Goal: Task Accomplishment & Management: Manage account settings

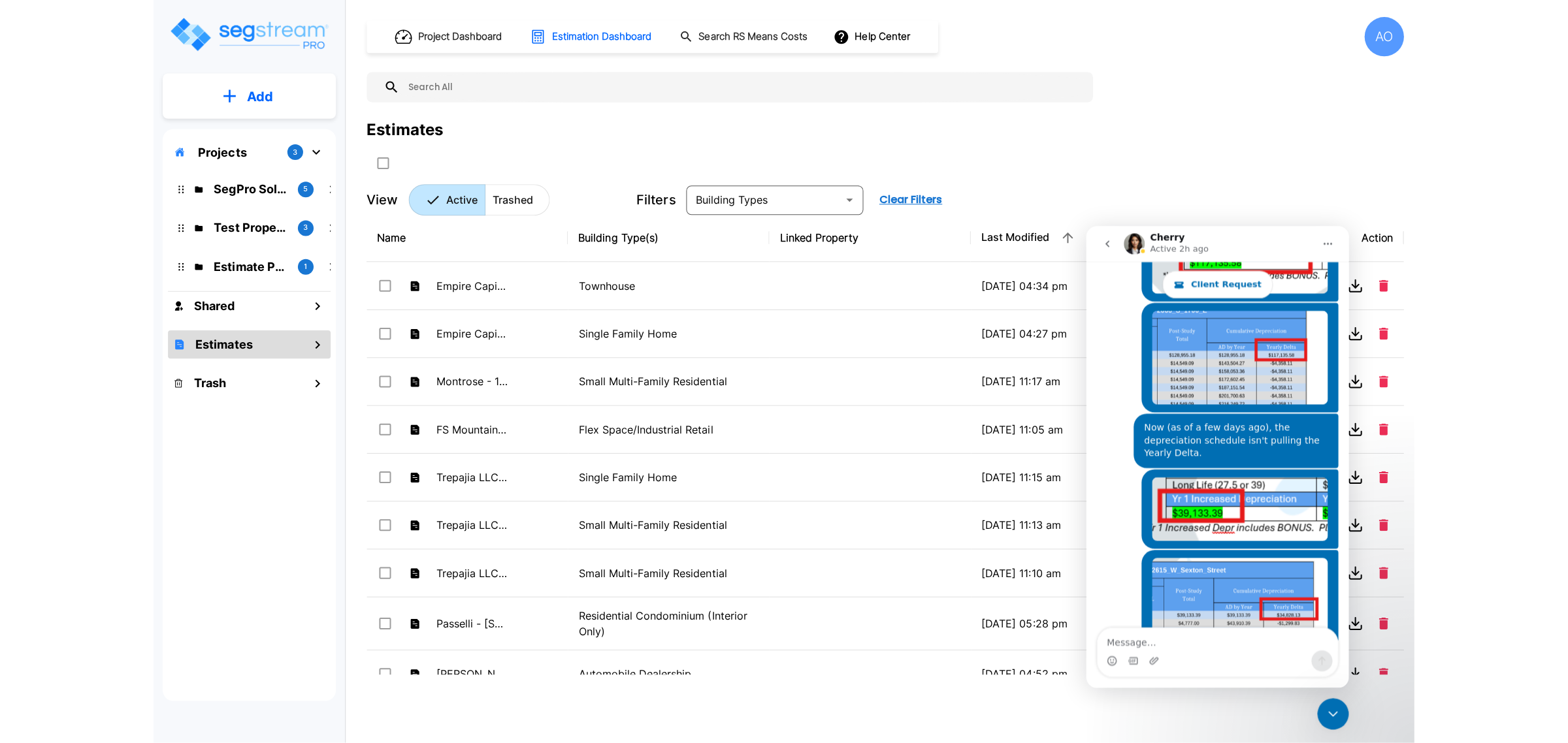
scroll to position [1555, 0]
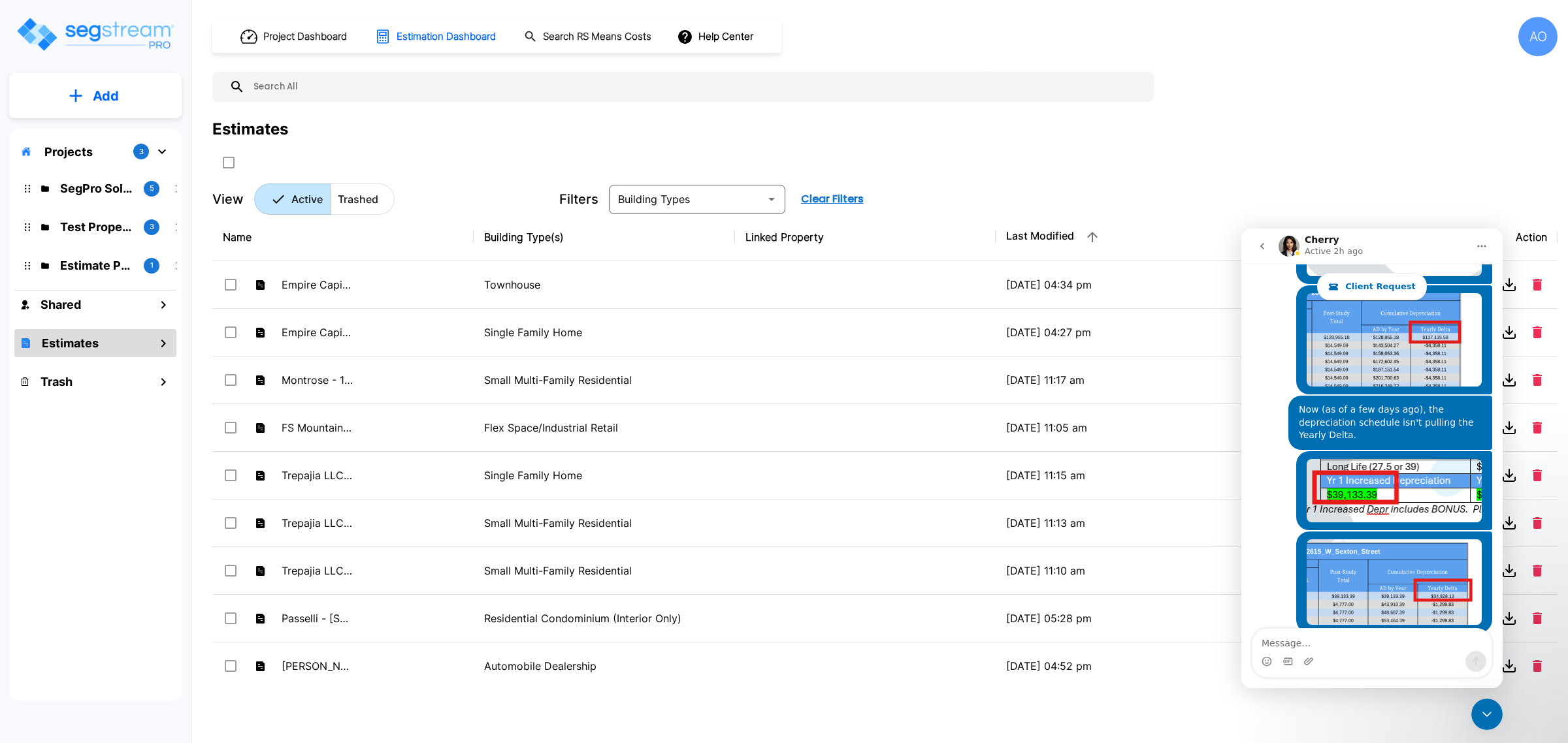
click at [1507, 722] on div "Project Dashboard Estimation Dashboard Search RS Means Costs Help Center AO Est…" at bounding box center [886, 371] width 1367 height 743
click at [1492, 713] on icon "Close Intercom Messenger" at bounding box center [1487, 715] width 16 height 16
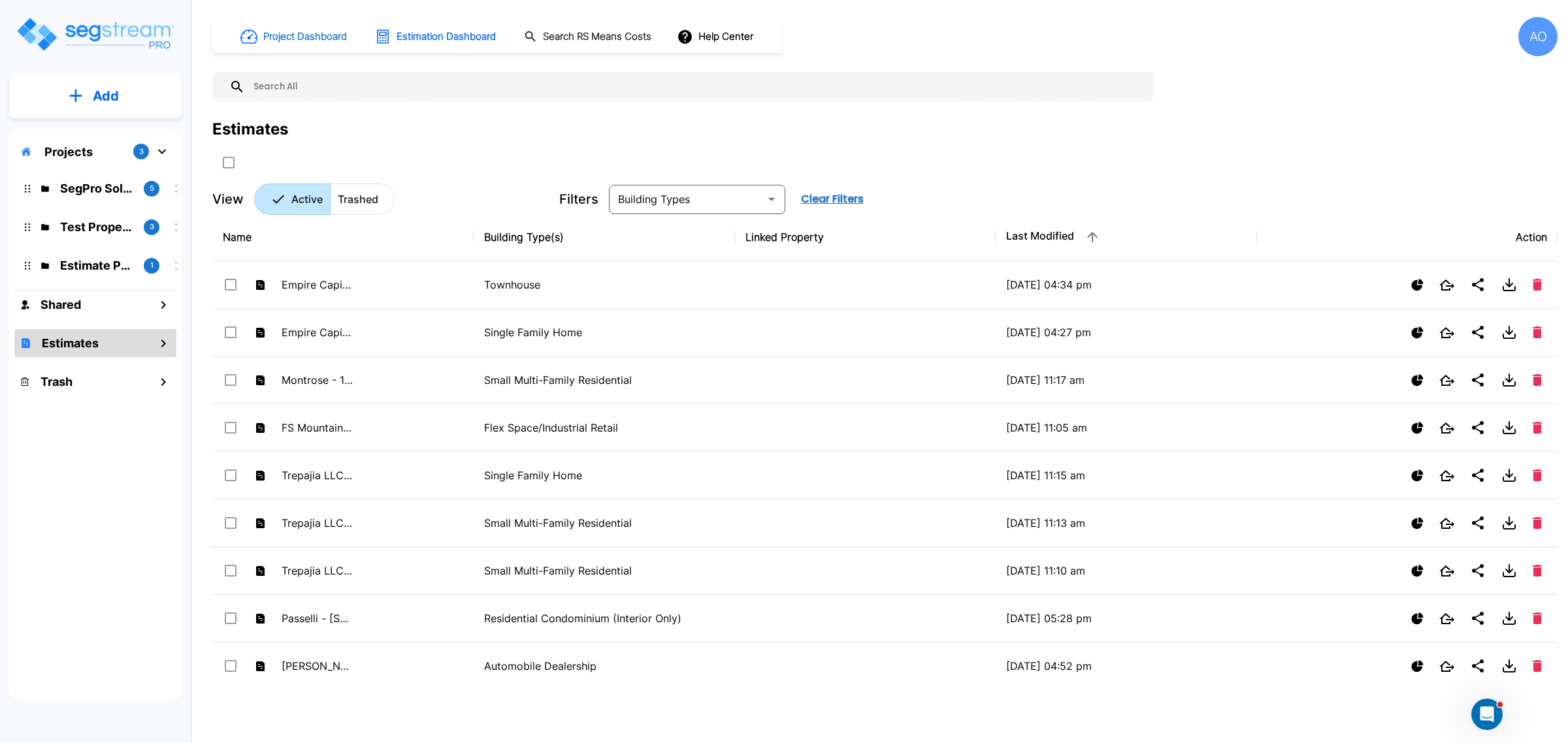
click at [299, 29] on h1 "Project Dashboard" at bounding box center [305, 37] width 84 height 15
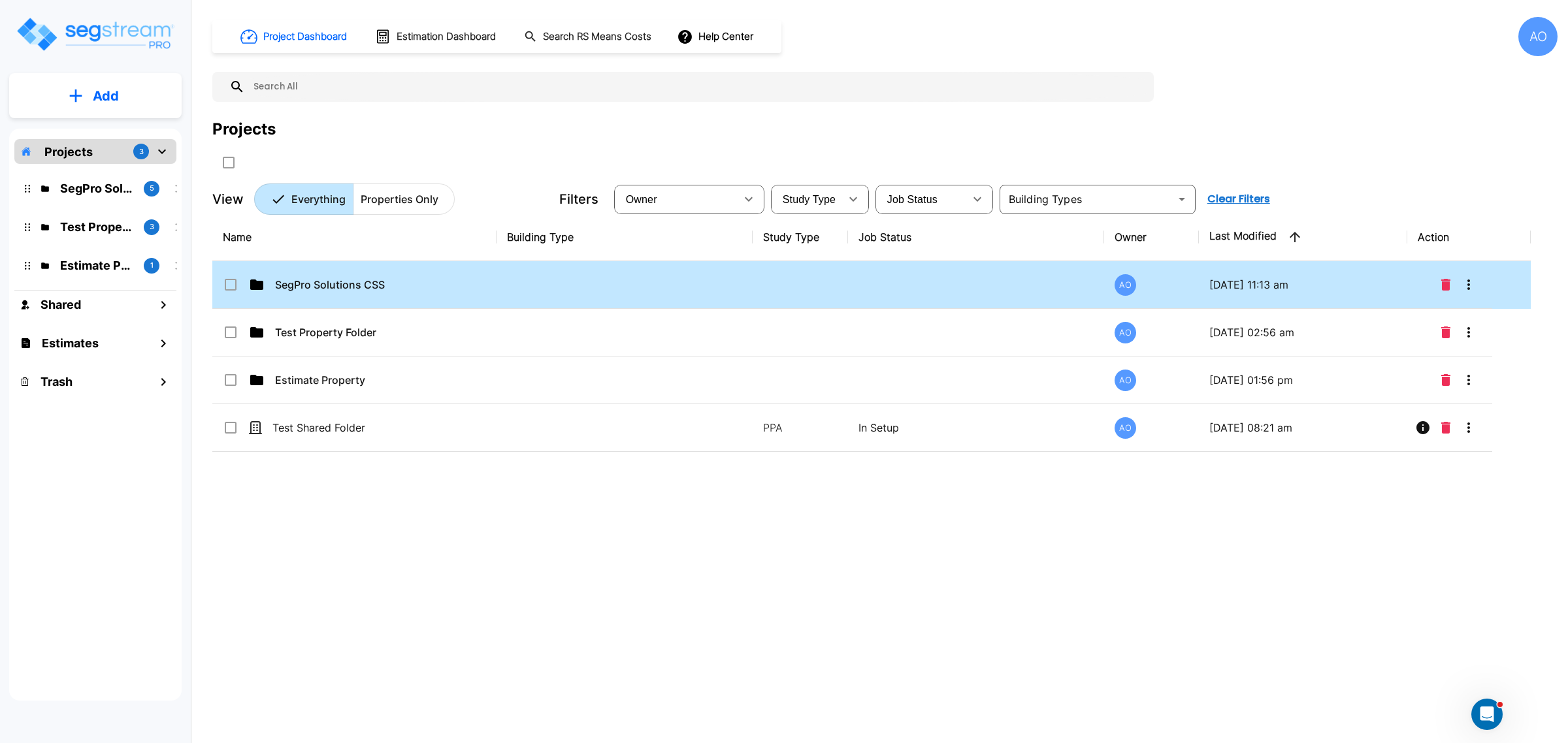
click at [319, 292] on td "SegPro Solutions CSS" at bounding box center [354, 285] width 284 height 47
checkbox input "true"
click at [319, 292] on td "SegPro Solutions CSS" at bounding box center [354, 285] width 284 height 47
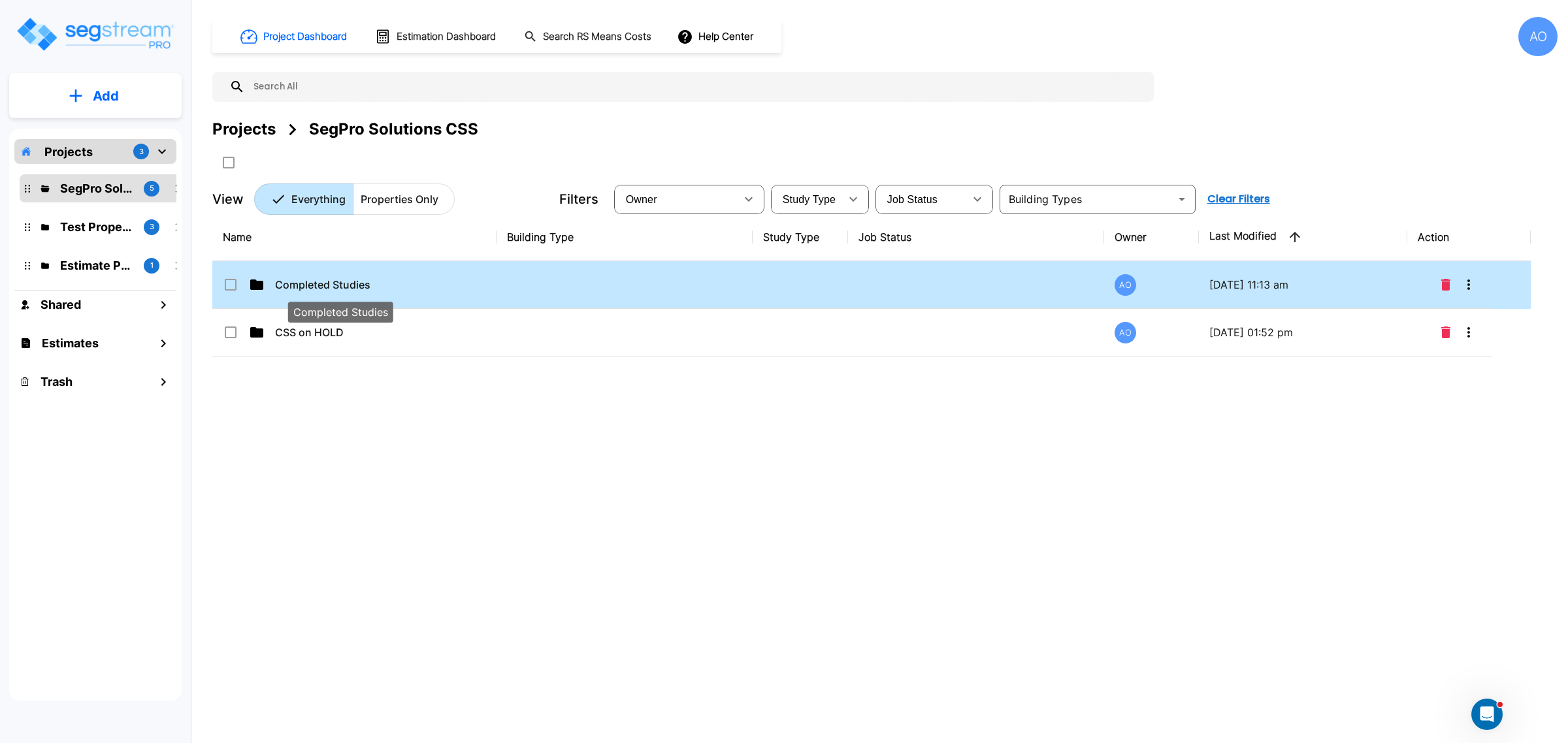
click at [348, 283] on p "Completed Studies" at bounding box center [341, 285] width 131 height 16
checkbox input "true"
click at [348, 283] on p "Completed Studies" at bounding box center [341, 285] width 131 height 16
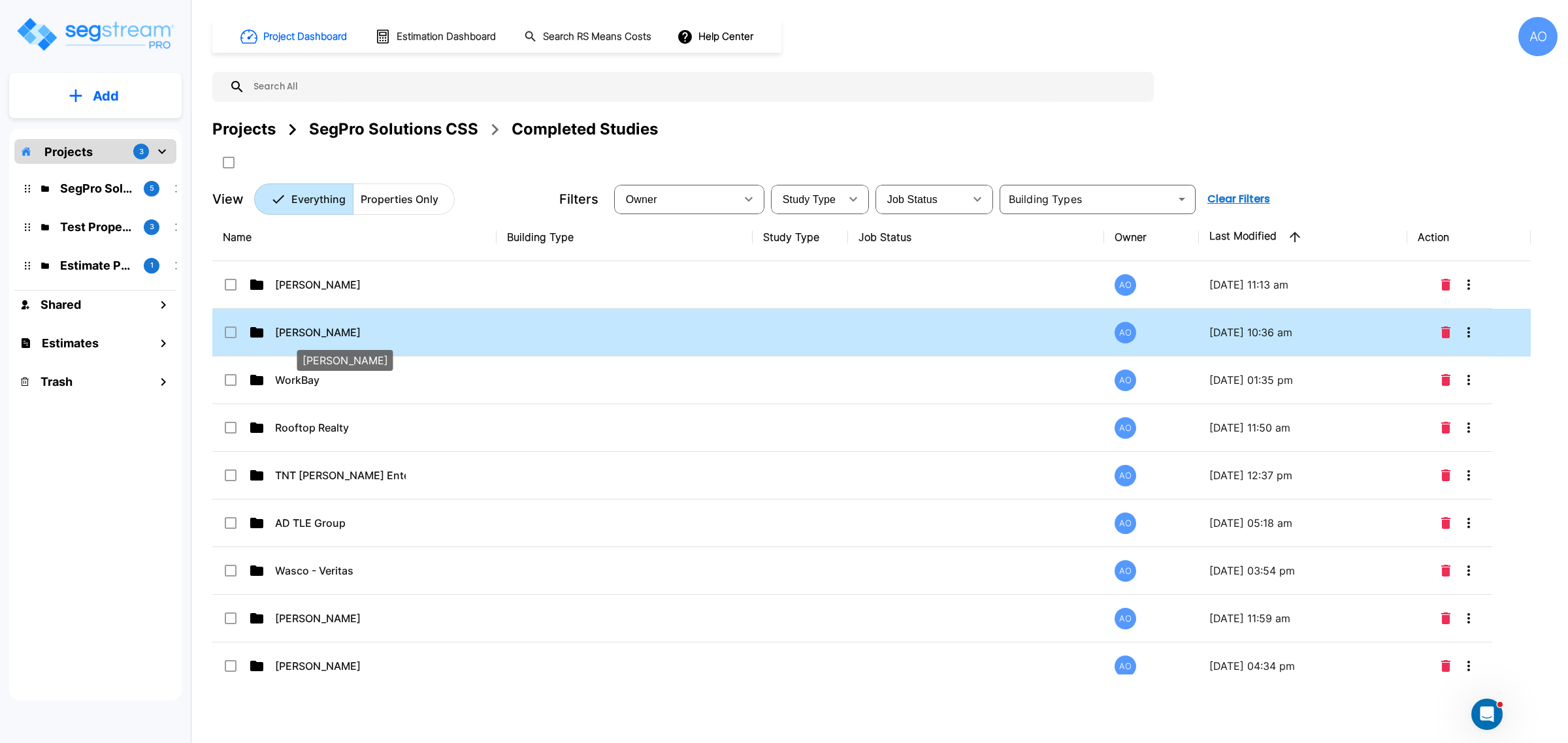
click at [314, 340] on p "Tim Newcombe" at bounding box center [341, 332] width 131 height 16
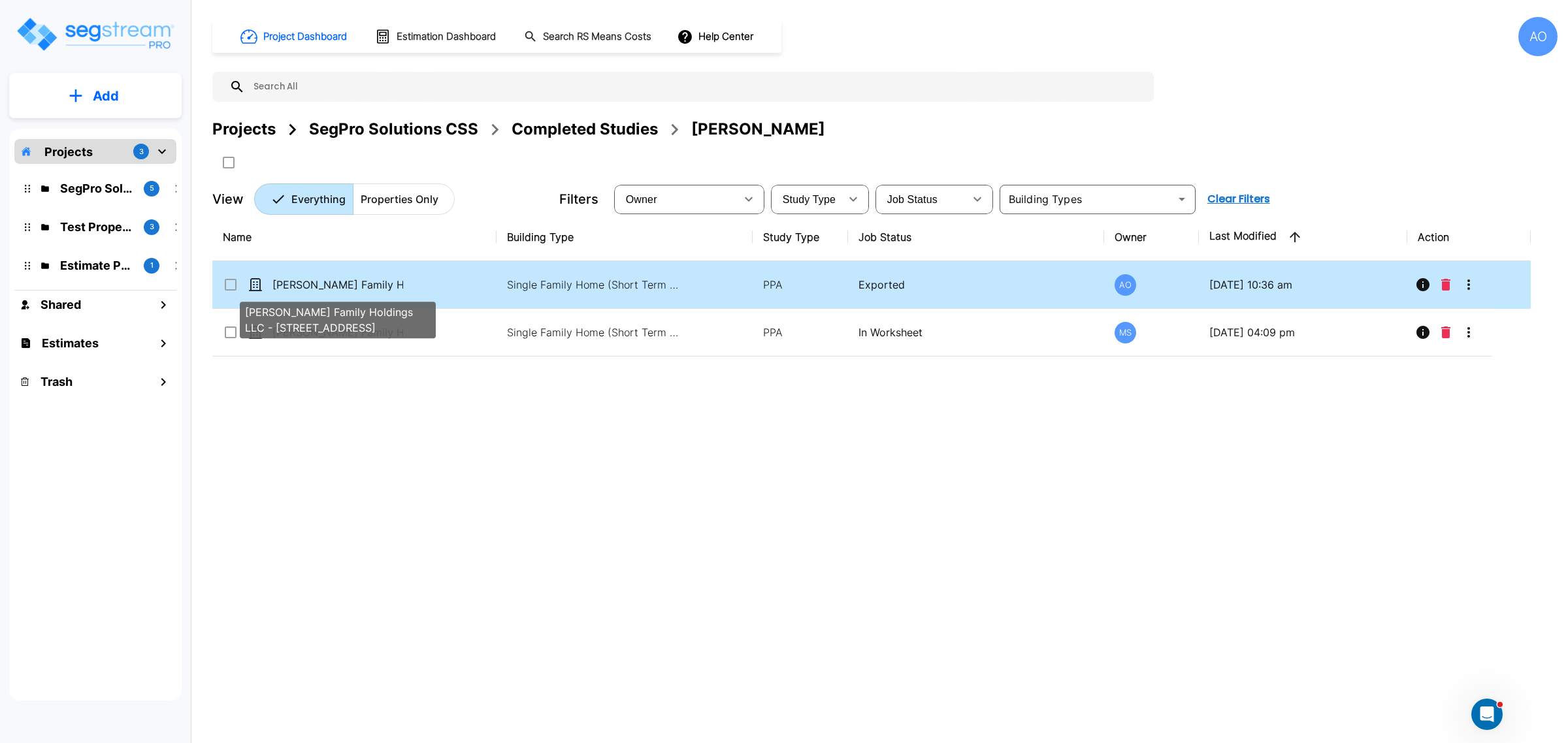
click at [373, 291] on p "[PERSON_NAME] Family Holdings LLC - [STREET_ADDRESS]" at bounding box center [338, 285] width 131 height 16
checkbox input "true"
click at [373, 291] on p "Newcombe Family Holdings LLC - 9A N Street" at bounding box center [338, 285] width 131 height 16
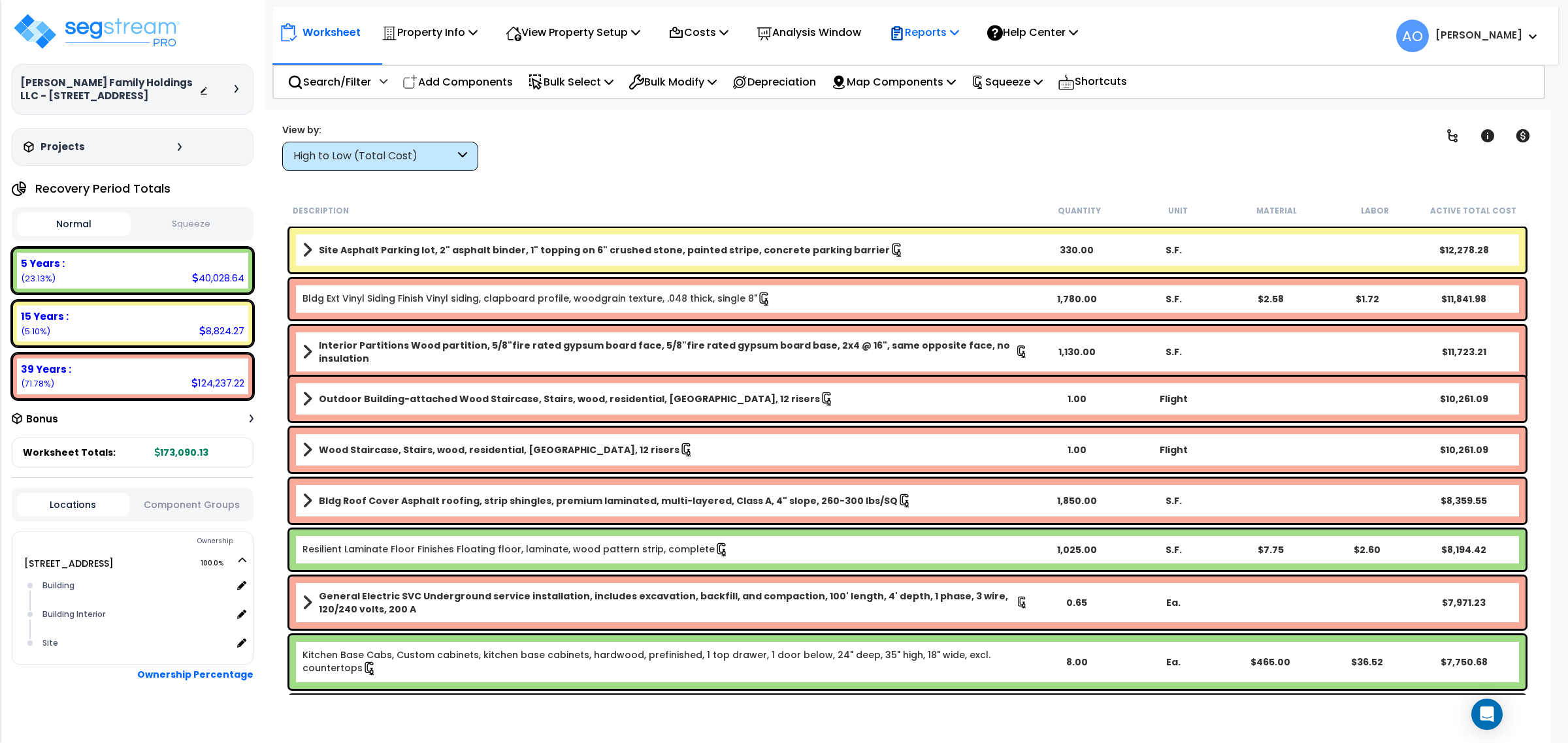
click at [956, 31] on p "Reports" at bounding box center [924, 32] width 70 height 18
click at [1048, 37] on p "Help Center" at bounding box center [1033, 32] width 91 height 18
click at [945, 34] on p "Reports" at bounding box center [924, 32] width 70 height 18
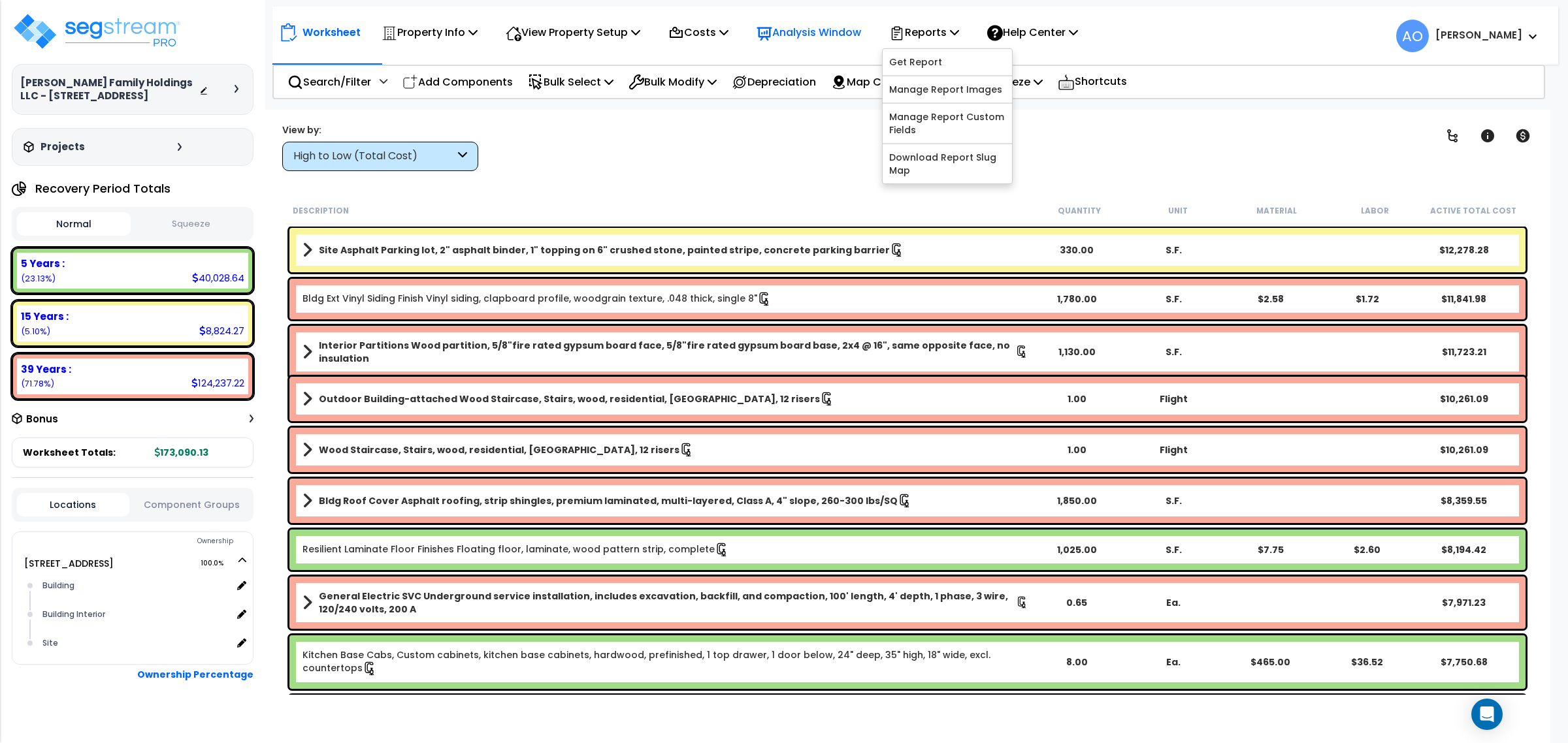
click at [831, 29] on p "Analysis Window" at bounding box center [809, 32] width 104 height 18
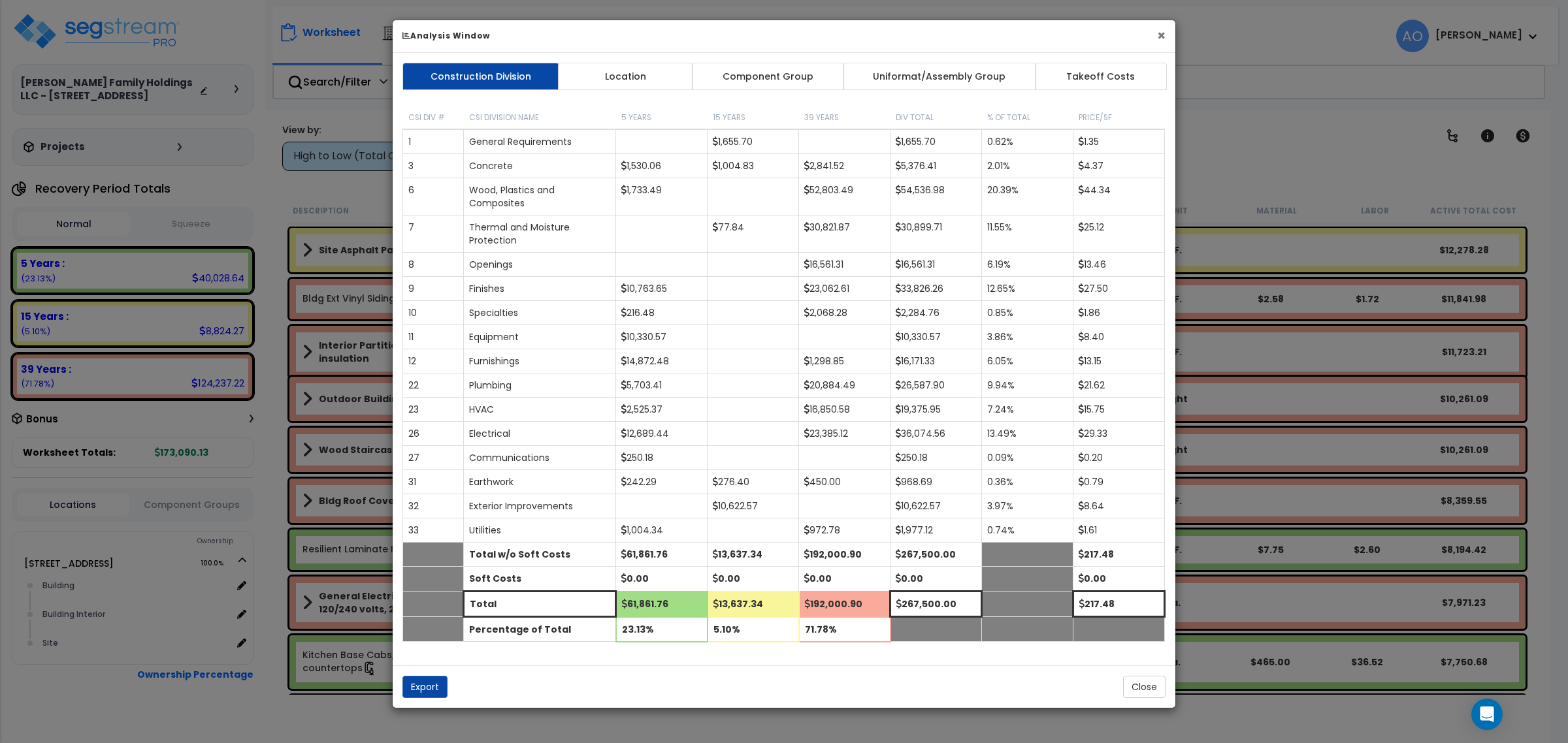
click at [1160, 37] on button "×" at bounding box center [1161, 35] width 9 height 13
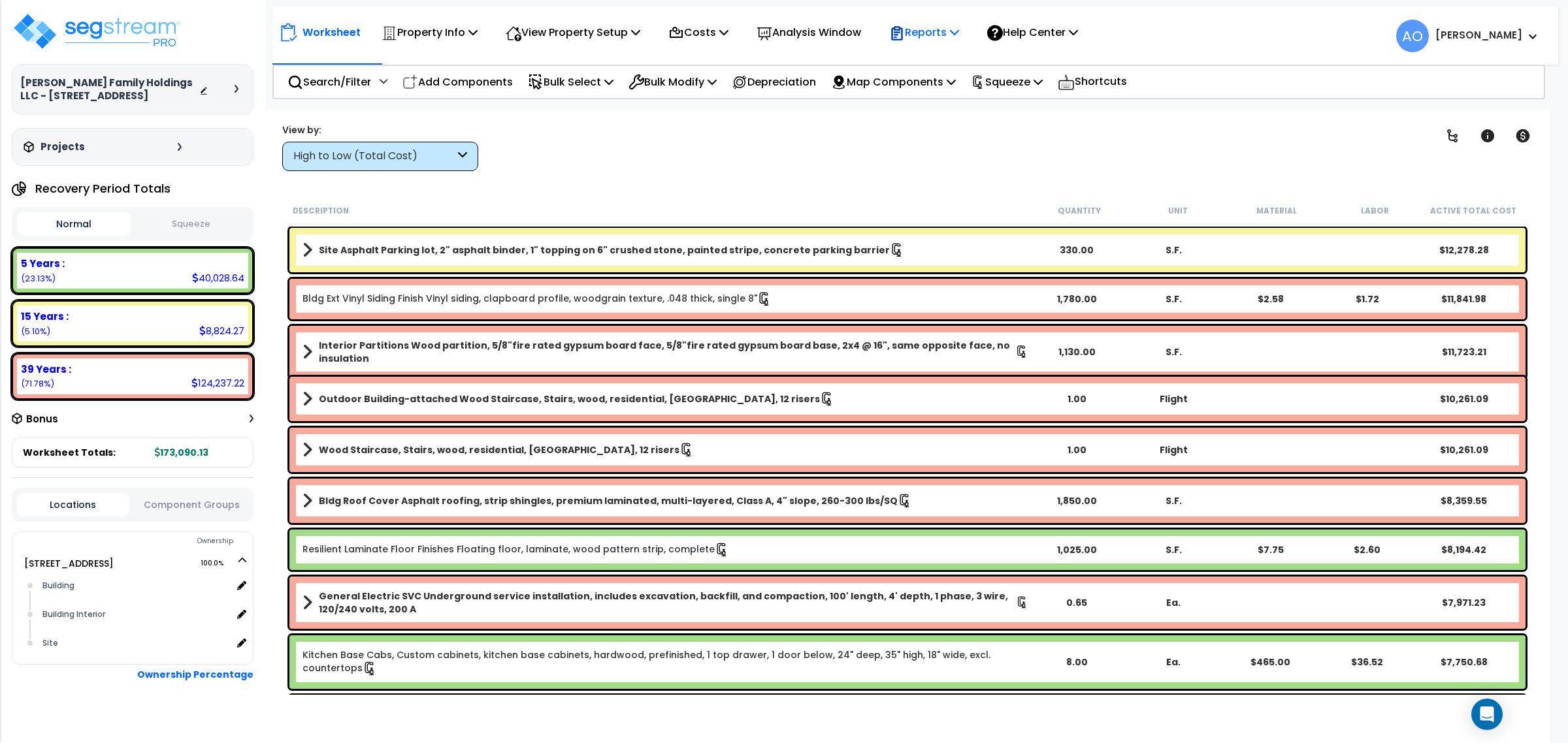
click at [933, 33] on p "Reports" at bounding box center [924, 32] width 70 height 18
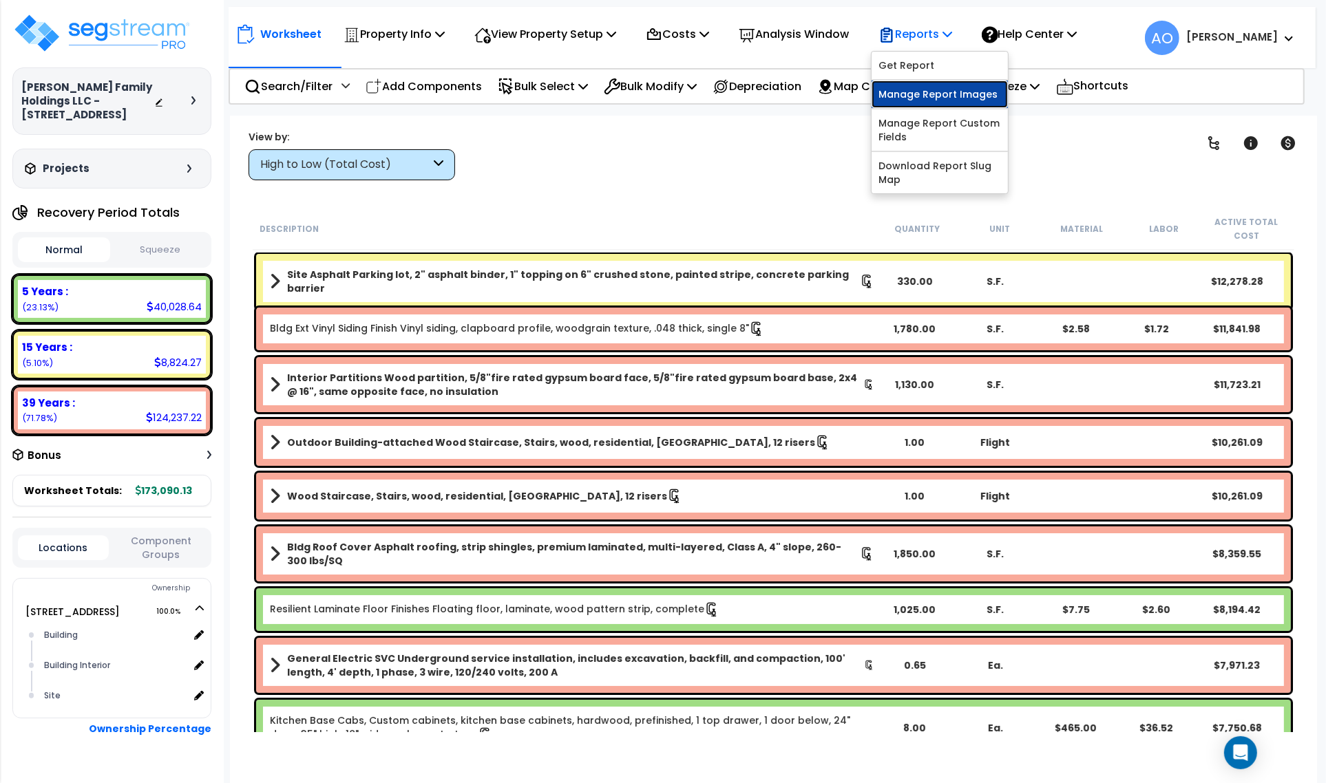
click at [925, 88] on link "Manage Report Images" at bounding box center [940, 95] width 136 height 28
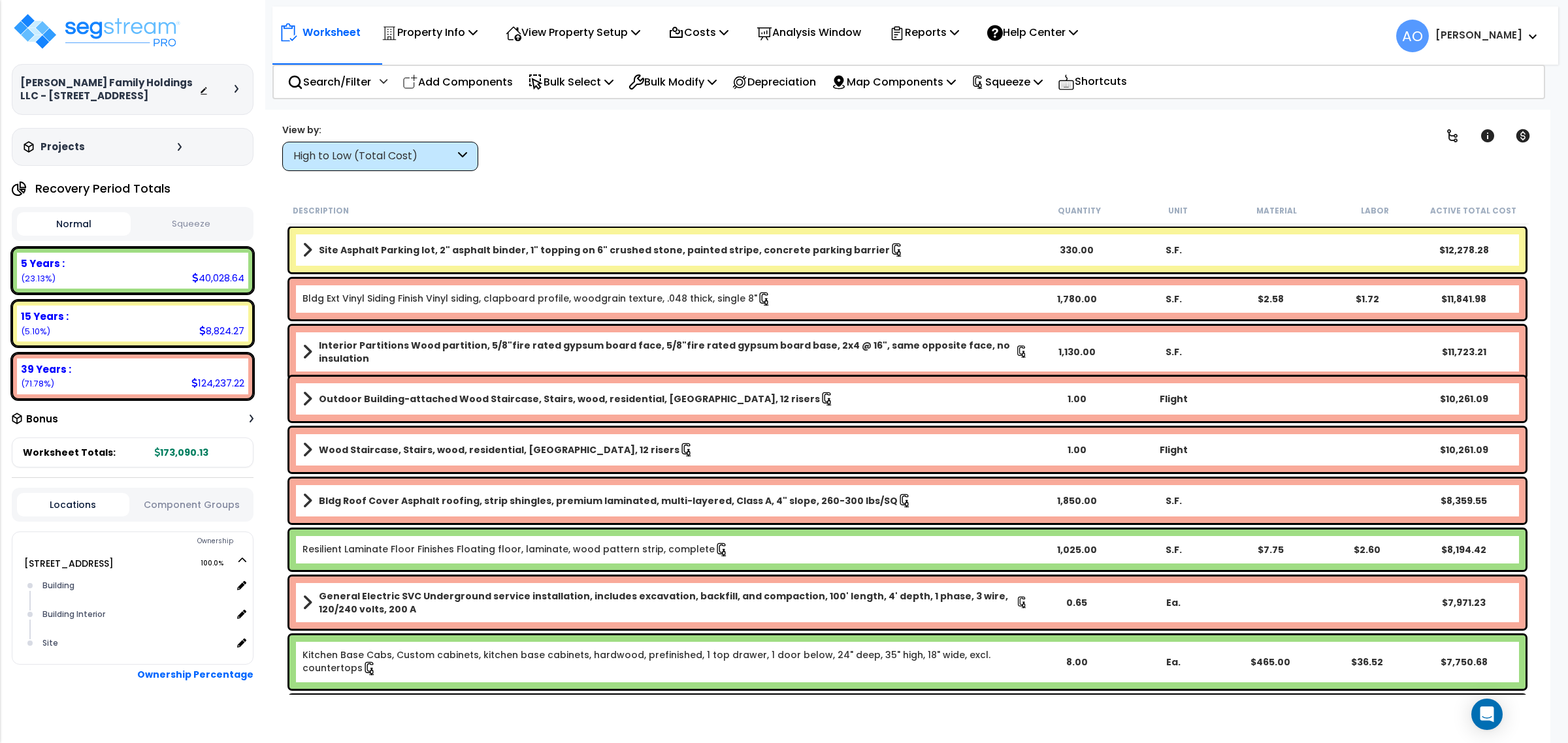
click at [719, 132] on div "Clear Filters" at bounding box center [954, 146] width 916 height 48
click at [925, 32] on p "Reports" at bounding box center [924, 32] width 70 height 18
click at [818, 115] on div "Worksheet Property Info Property Setup Add Property Unit Template property Clon…" at bounding box center [907, 481] width 1286 height 743
click at [89, 23] on img at bounding box center [96, 30] width 170 height 39
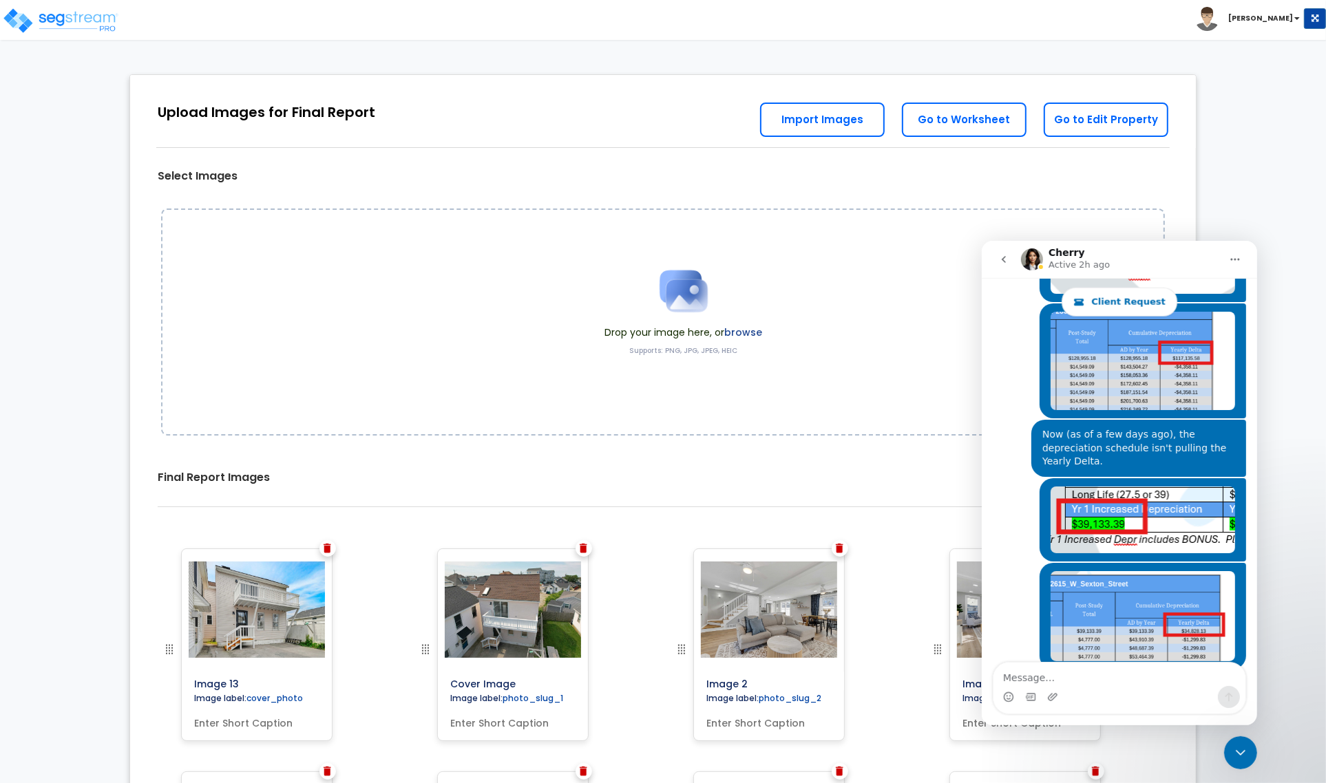
scroll to position [1639, 0]
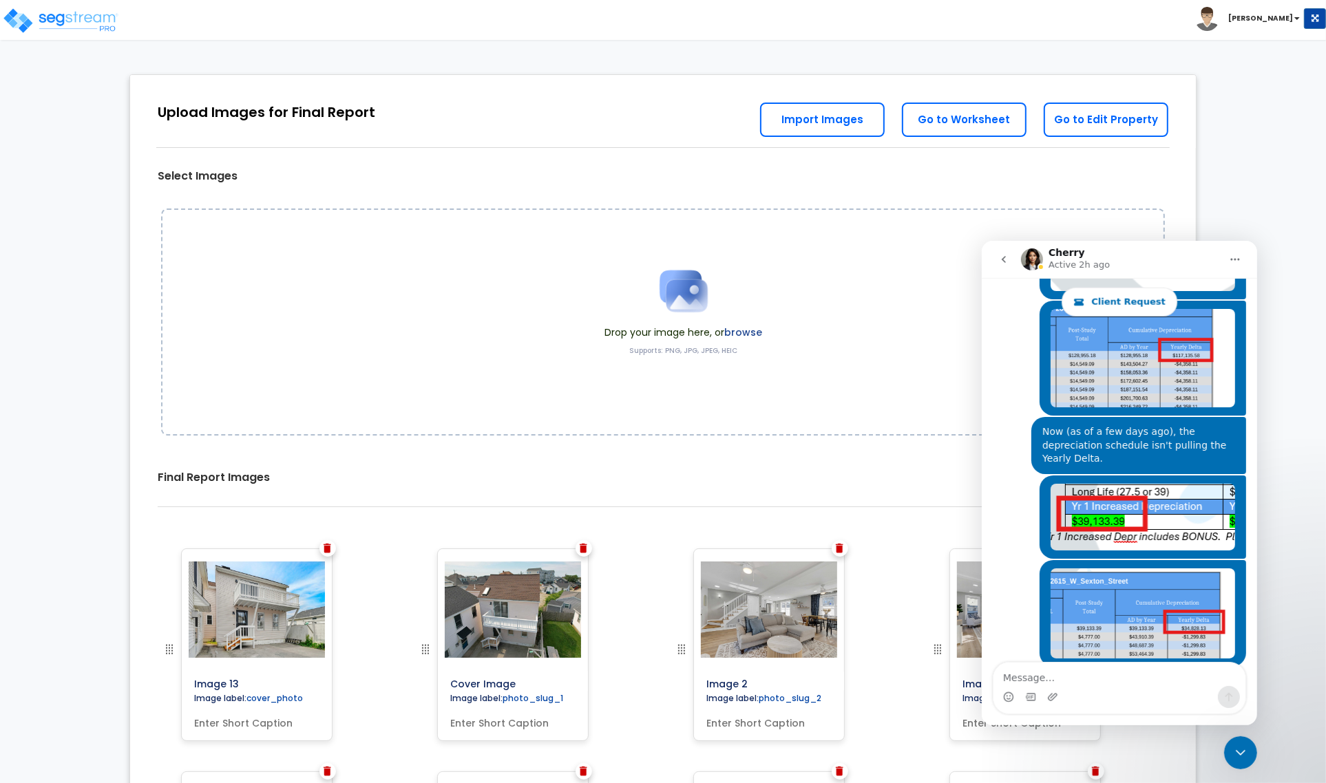
click at [639, 328] on span "Drop your image here, or browse" at bounding box center [683, 333] width 158 height 14
click at [1245, 755] on icon "Close Intercom Messenger" at bounding box center [1240, 752] width 17 height 17
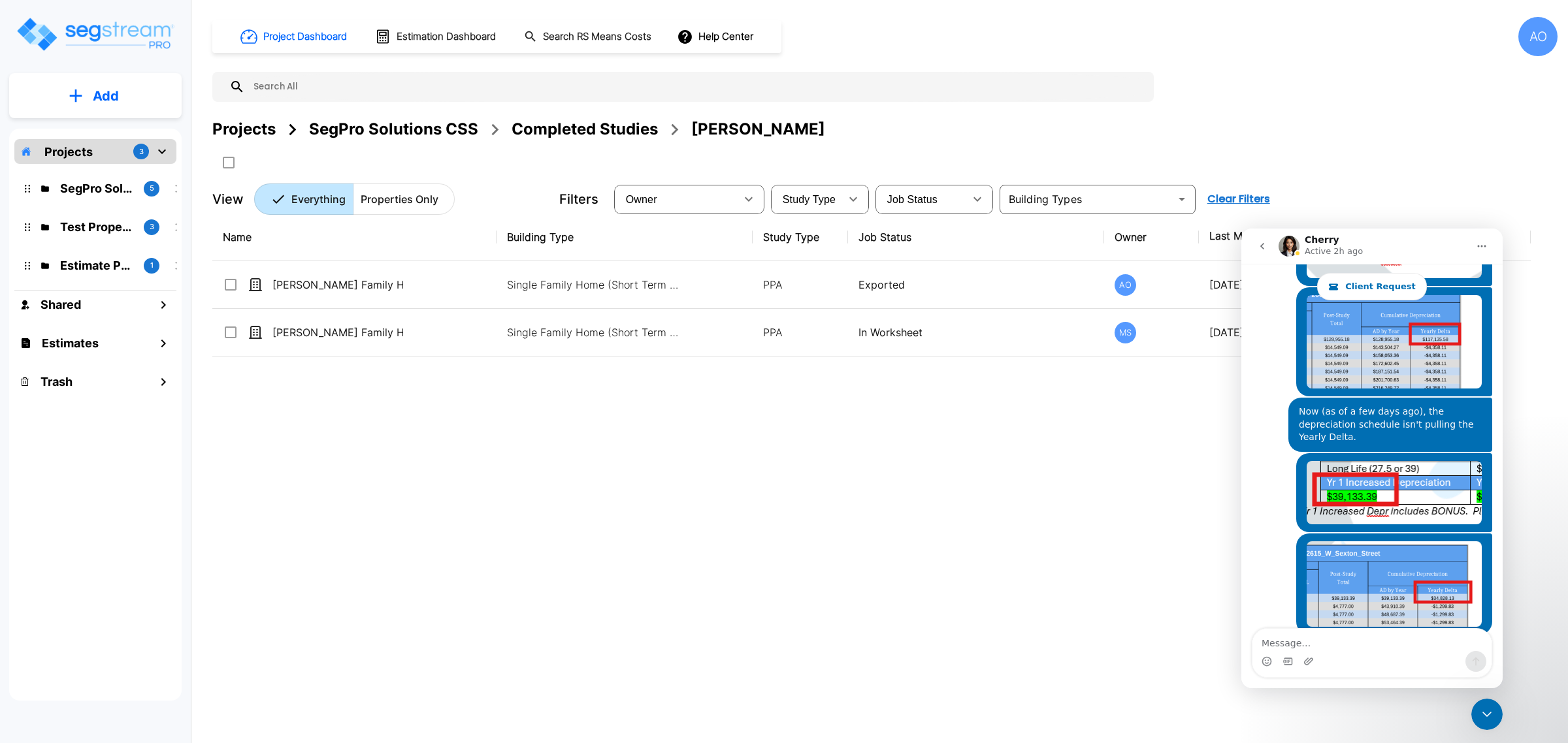
click at [544, 124] on div "Completed Studies" at bounding box center [585, 129] width 146 height 24
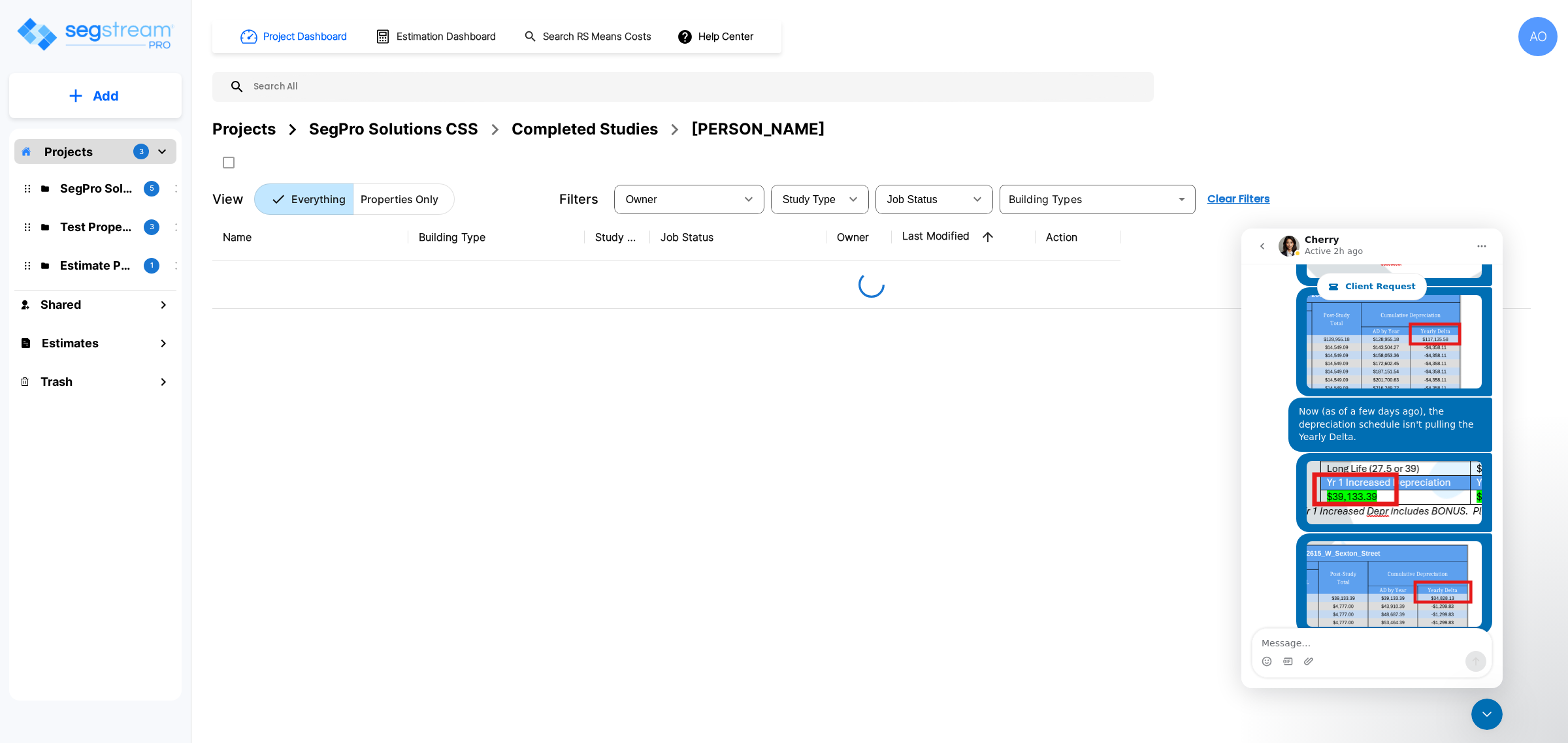
scroll to position [1555, 0]
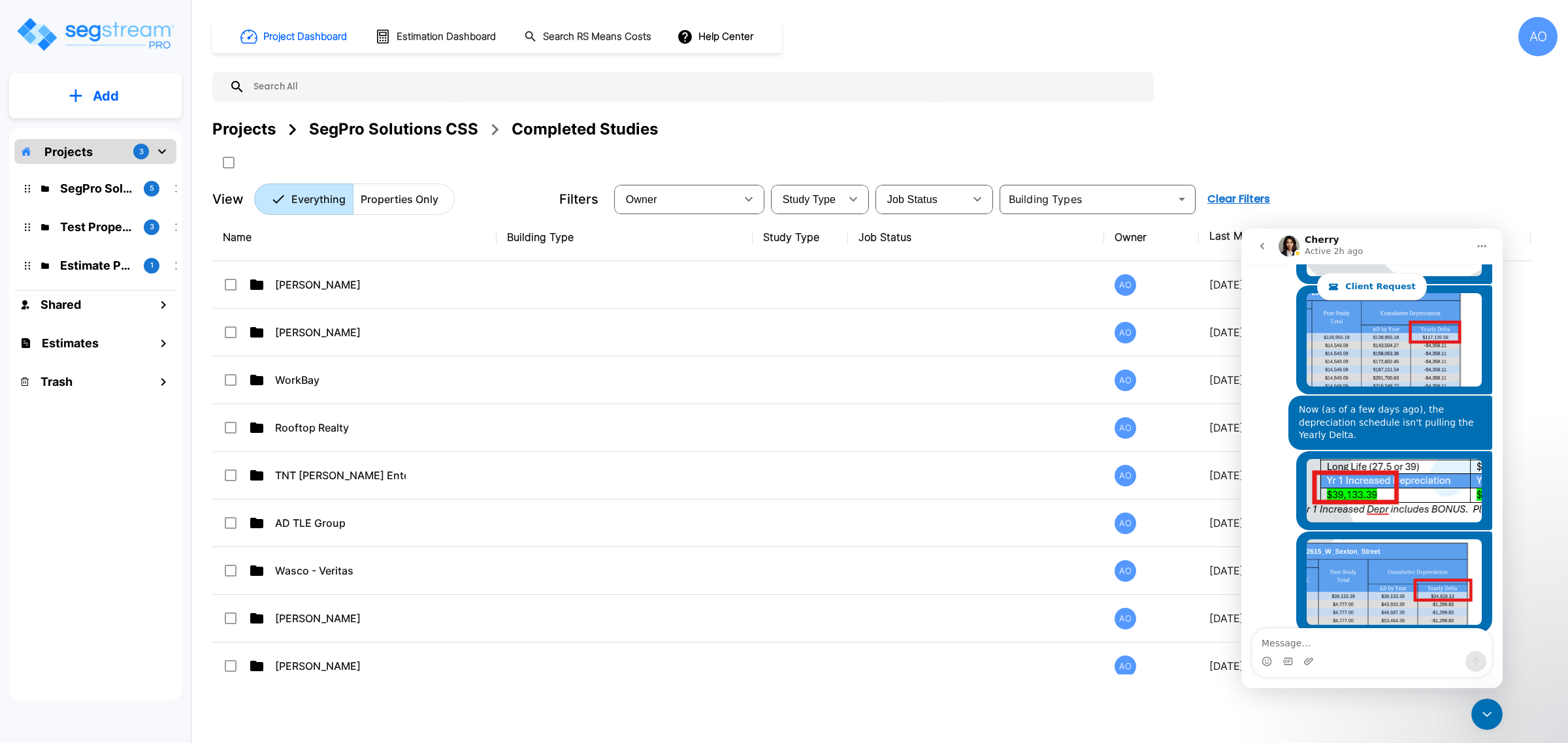
click at [1492, 710] on icon "Close Intercom Messenger" at bounding box center [1487, 715] width 16 height 16
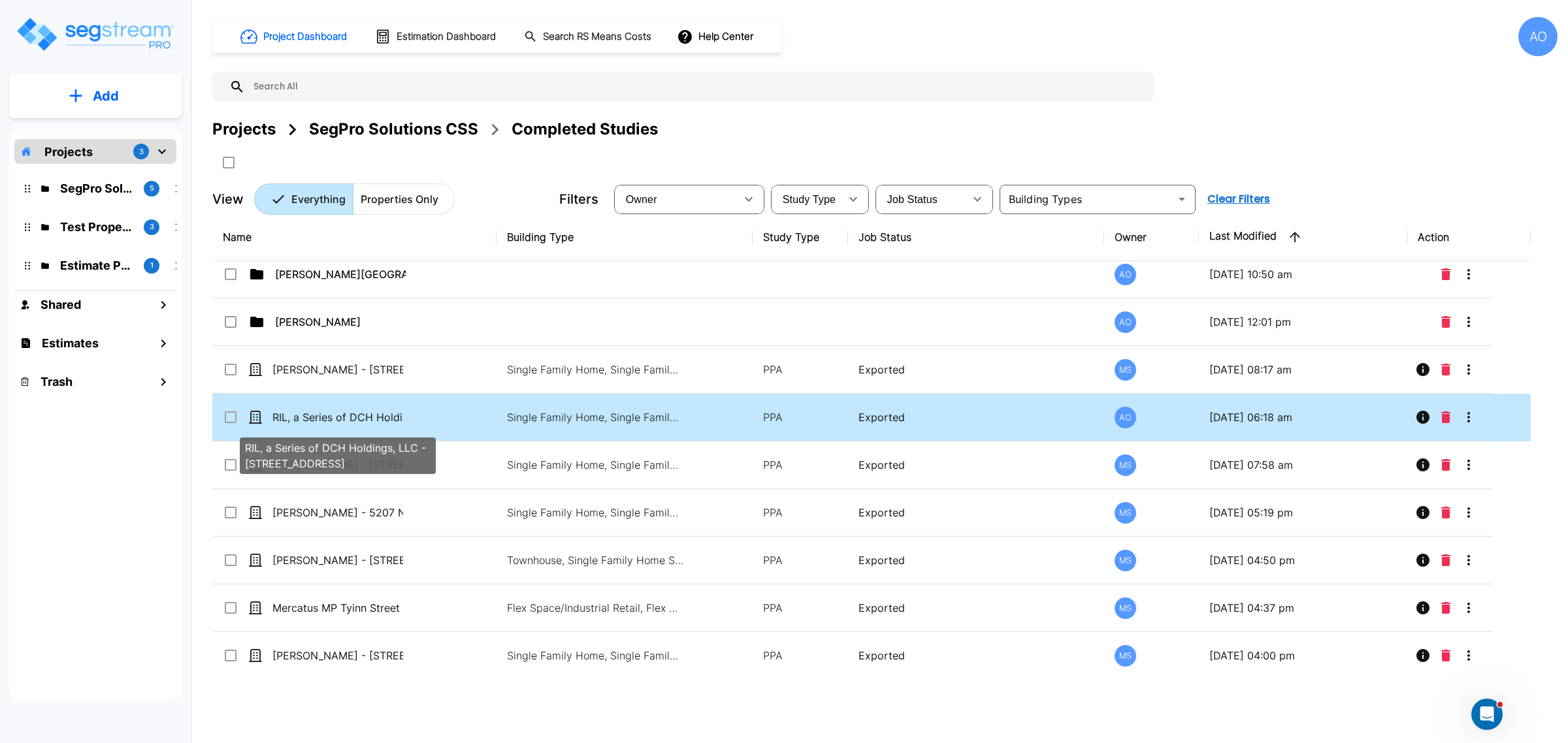
scroll to position [1062, 0]
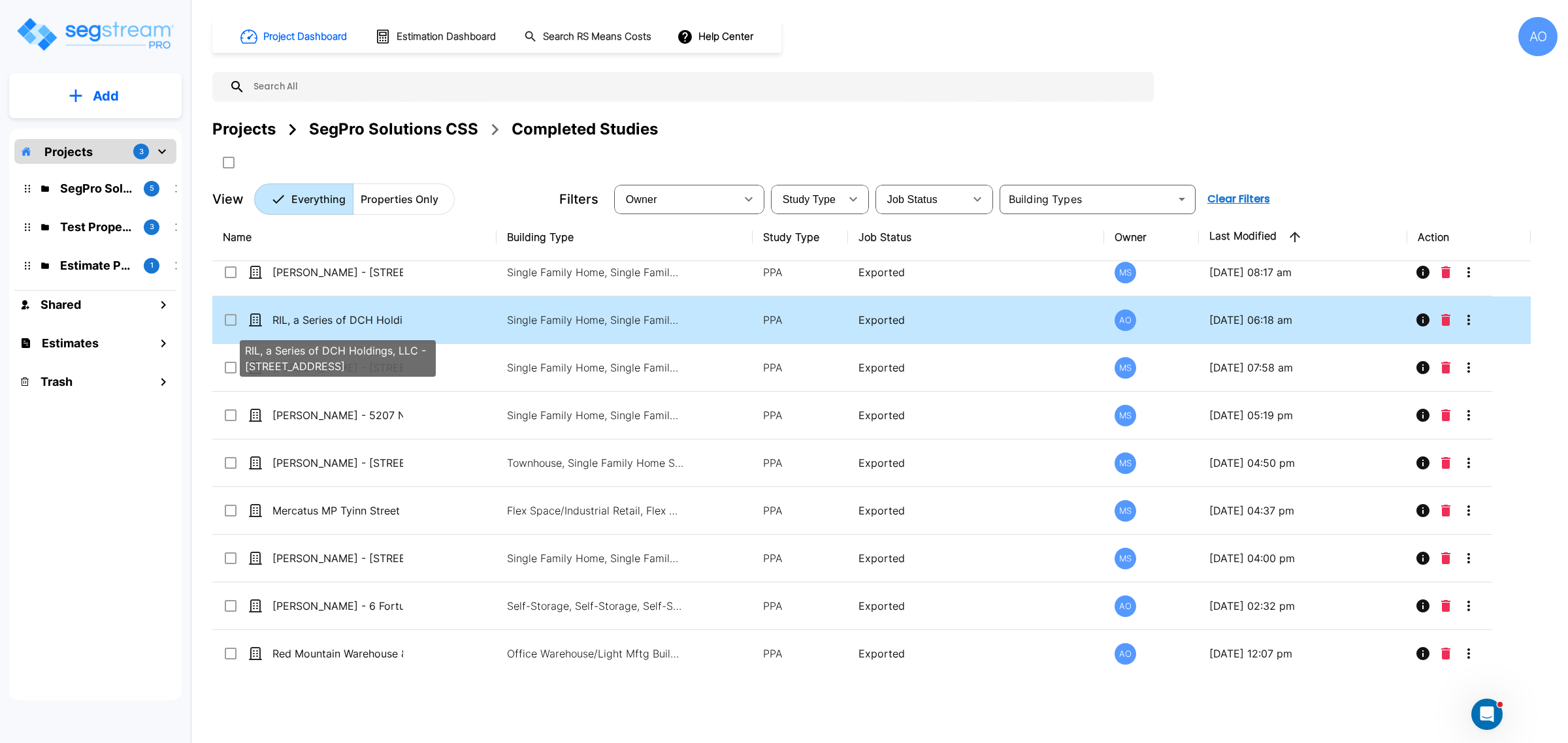
click at [357, 322] on p "RIL, a Series of DCH Holdings, LLC - 370 Rock Island Ridge" at bounding box center [338, 320] width 131 height 16
click at [357, 322] on p "RIL, a Series of DCH Holdings, LLC - [STREET_ADDRESS]" at bounding box center [338, 320] width 131 height 16
checkbox input "true"
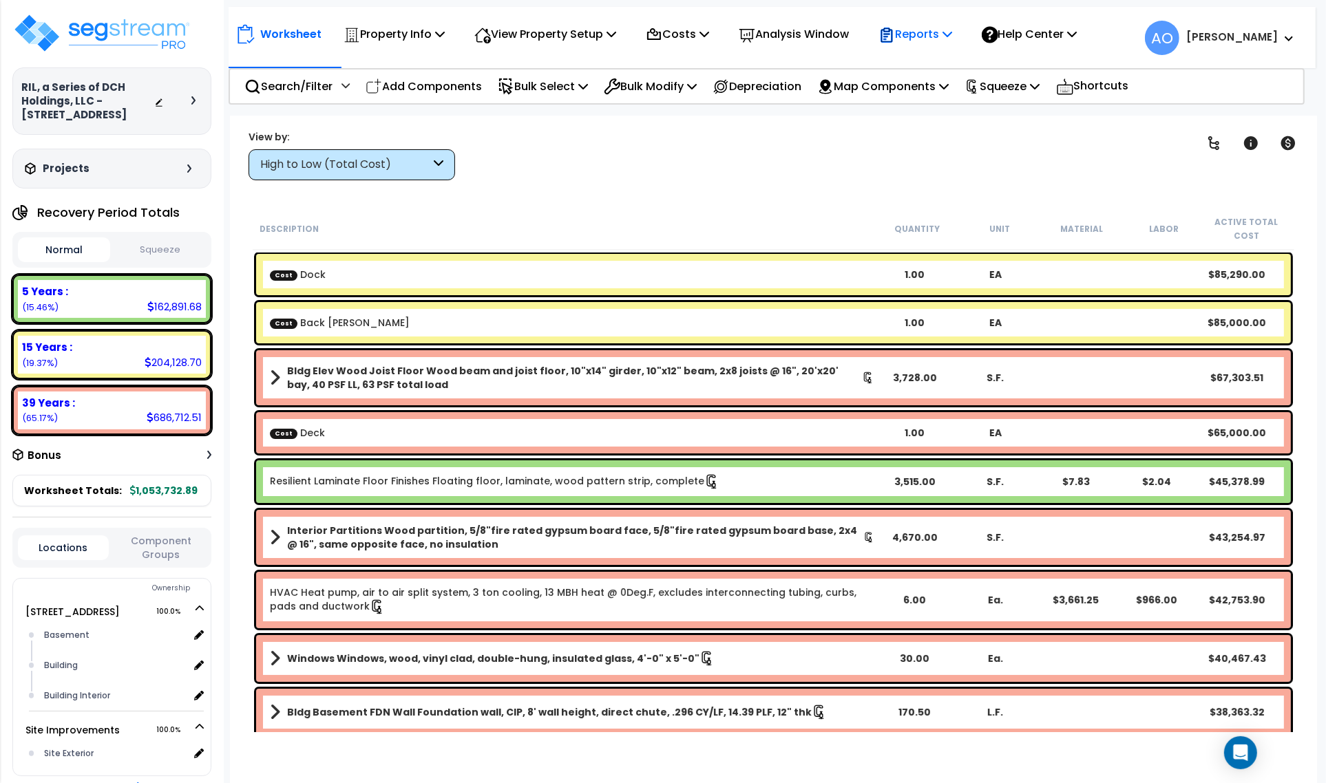
click at [924, 32] on p "Reports" at bounding box center [915, 34] width 74 height 19
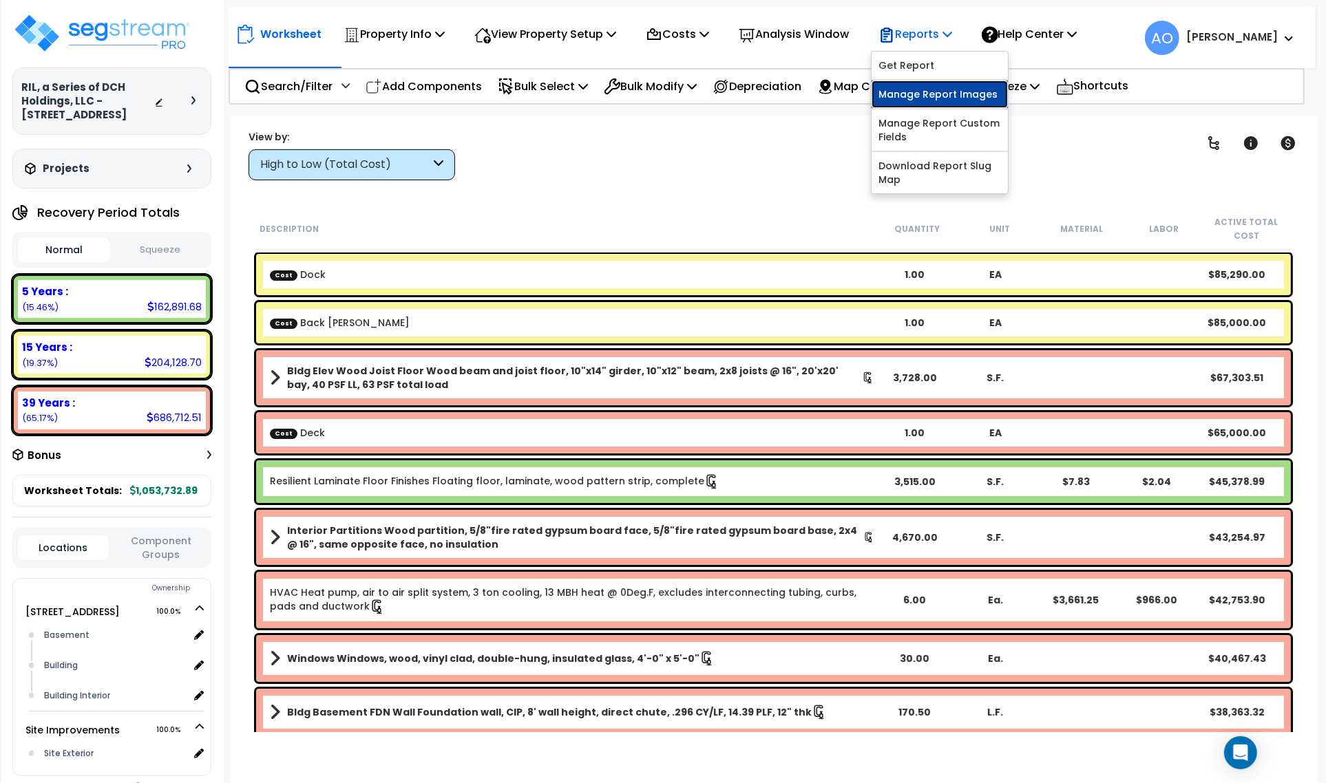
click at [941, 92] on link "Manage Report Images" at bounding box center [940, 95] width 136 height 28
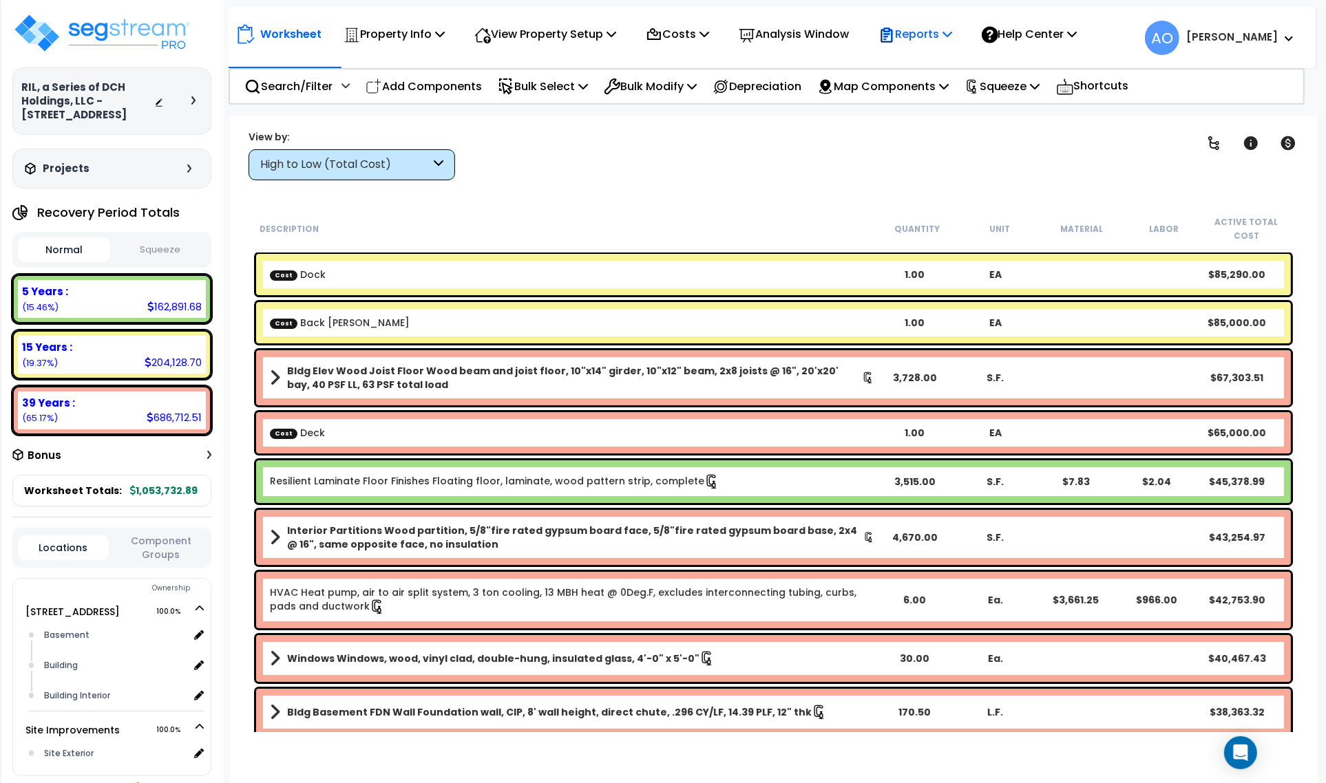
click at [952, 28] on p "Reports" at bounding box center [915, 34] width 74 height 19
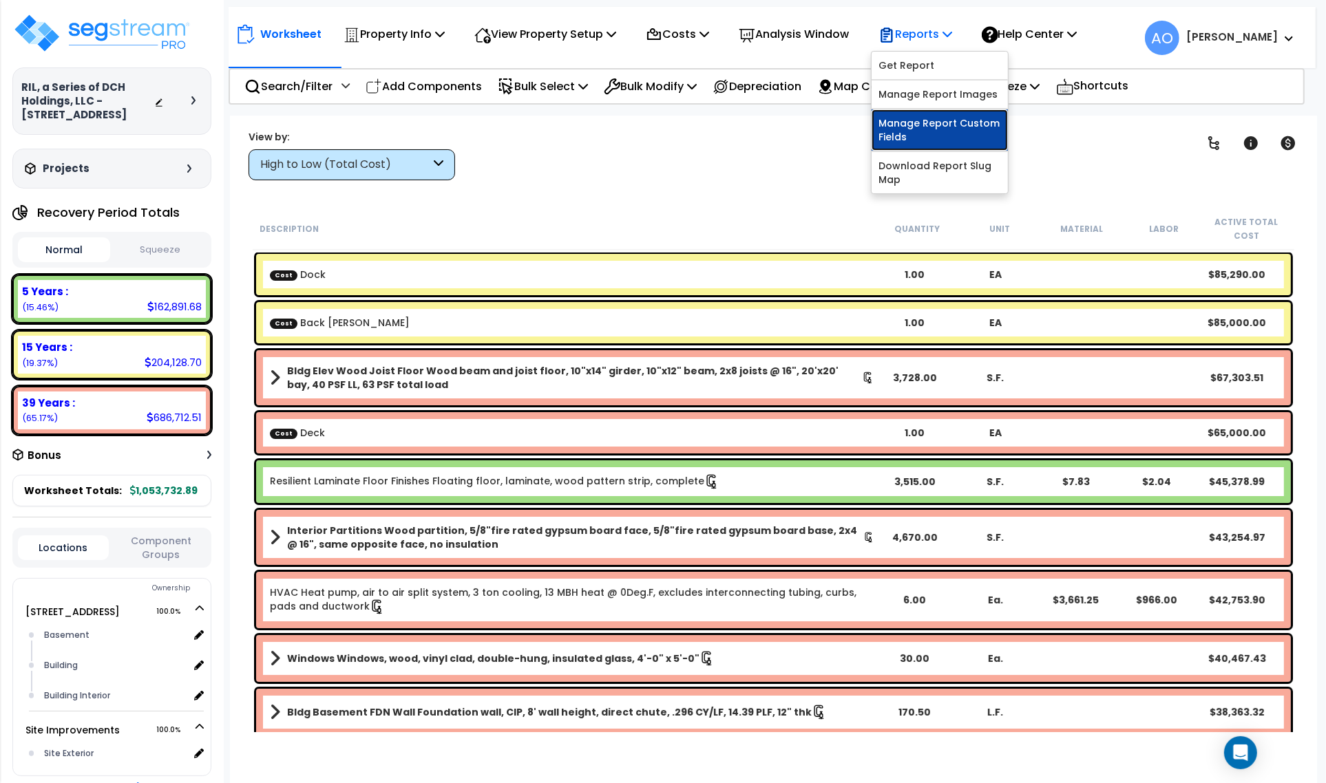
click at [965, 131] on link "Manage Report Custom Fields" at bounding box center [940, 129] width 136 height 41
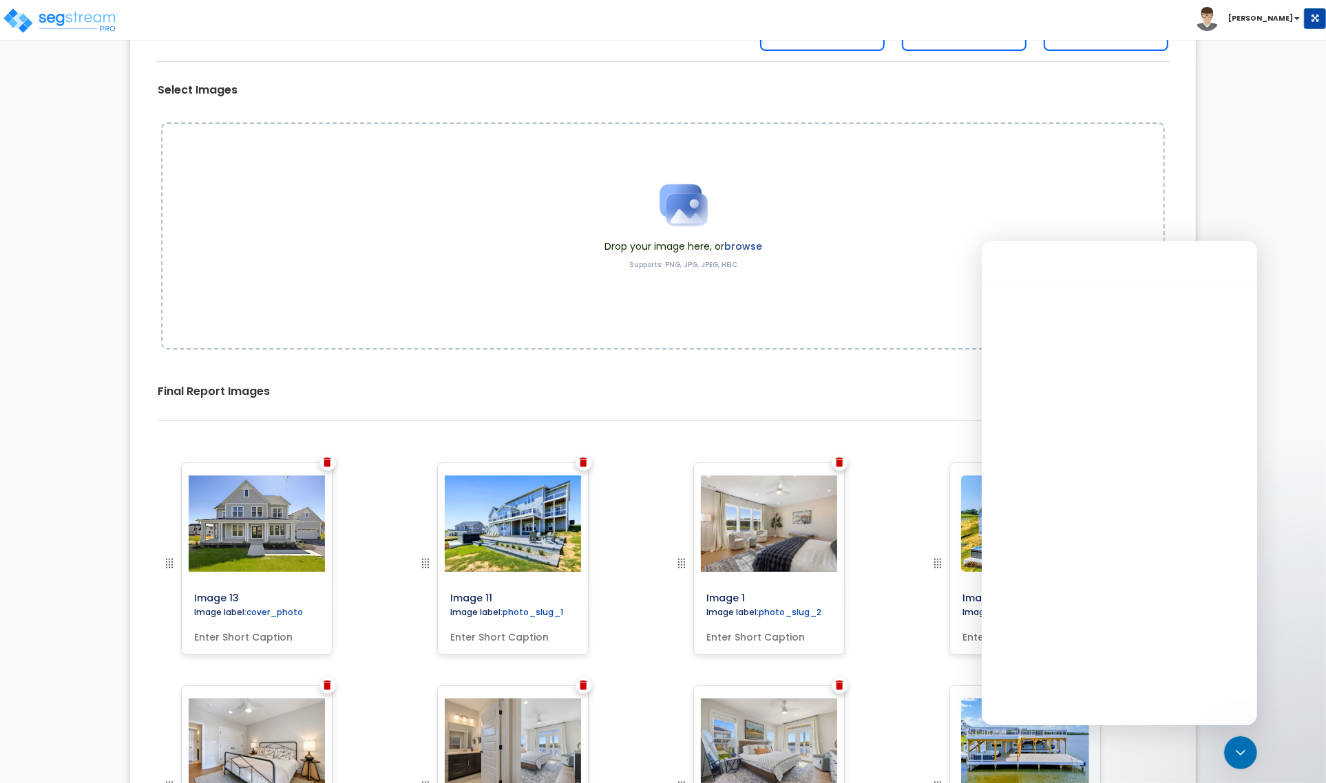
click at [632, 249] on span "Drop your image here, or browse" at bounding box center [683, 247] width 158 height 14
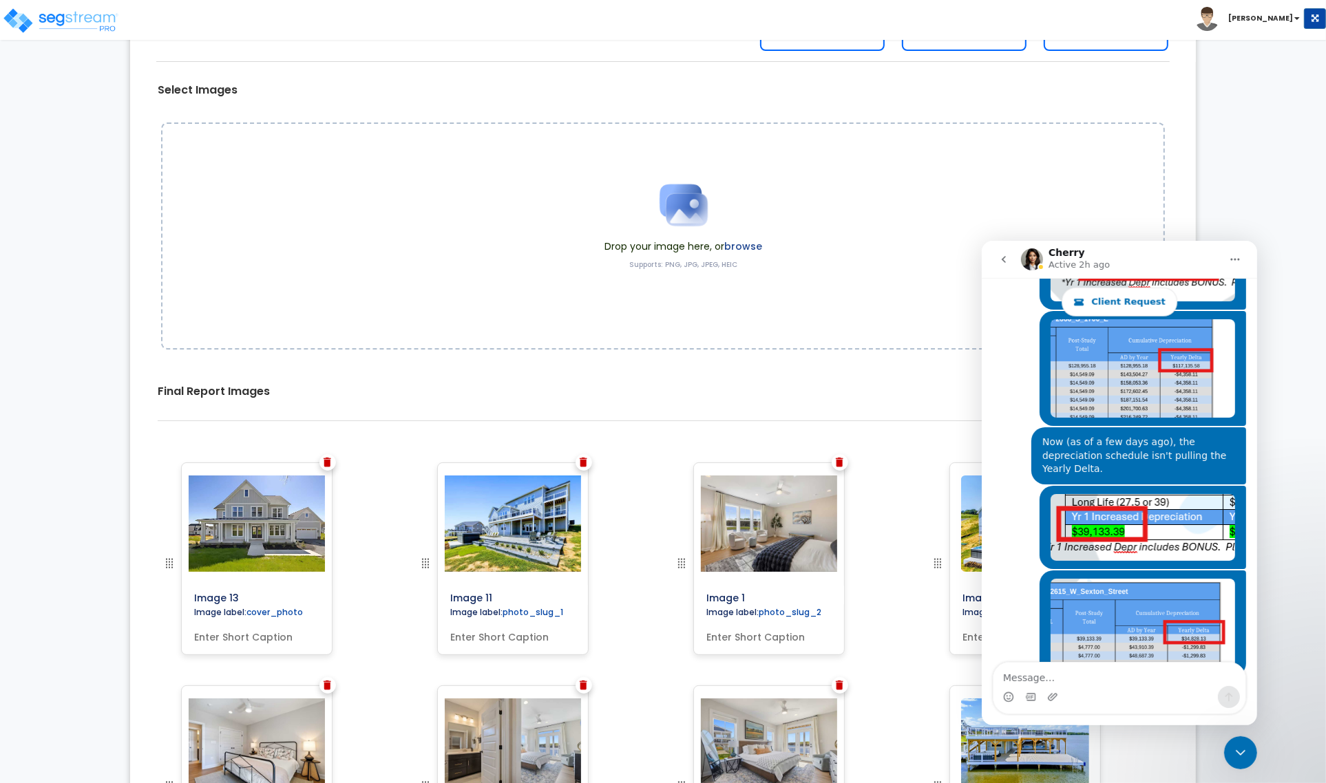
scroll to position [1639, 0]
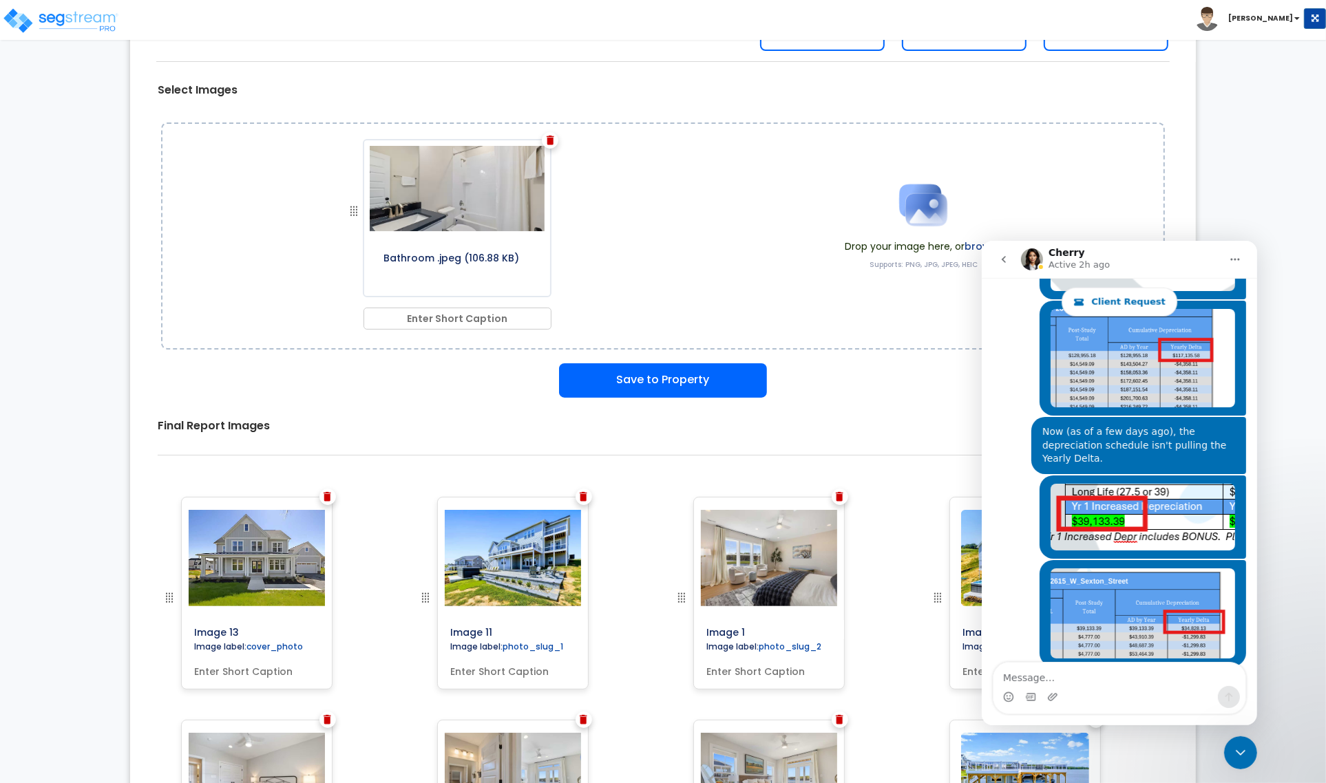
click at [1241, 751] on icon "Close Intercom Messenger" at bounding box center [1240, 752] width 17 height 17
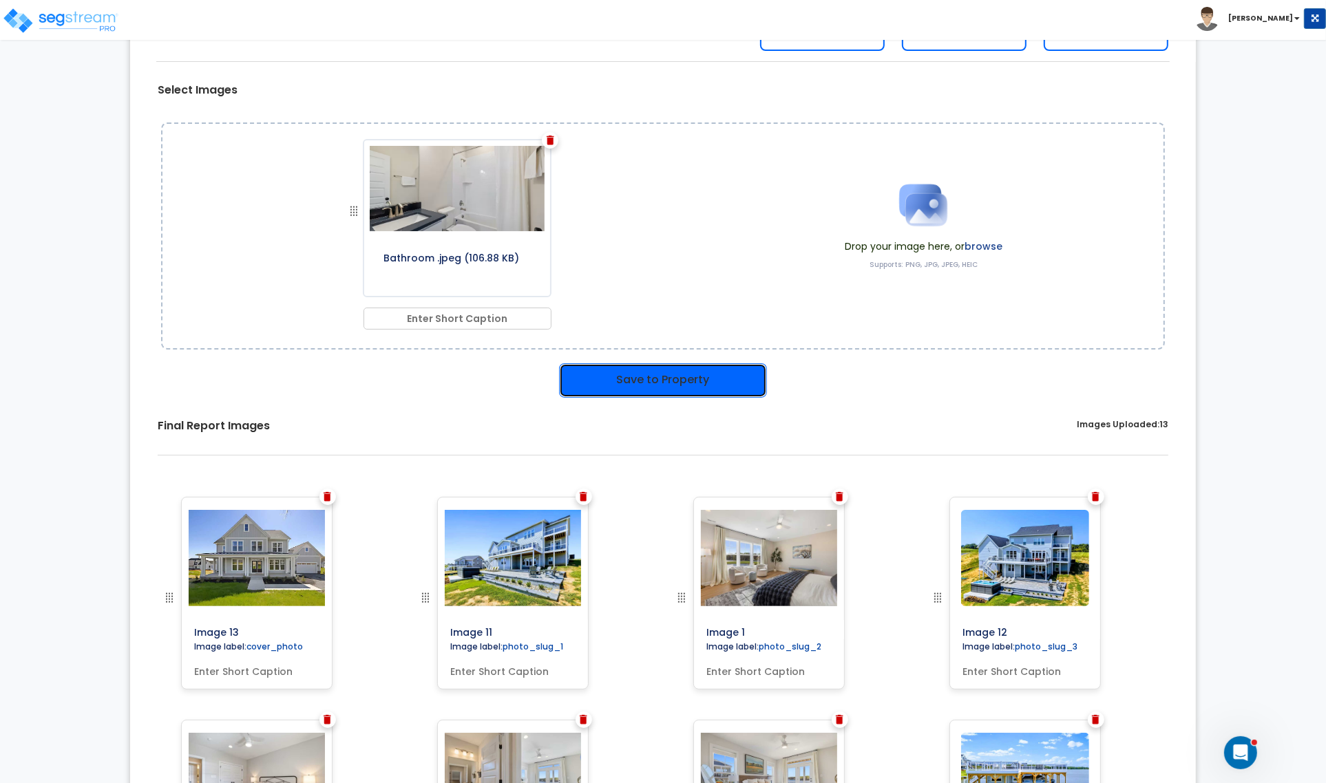
click at [682, 386] on button "Save to Property" at bounding box center [663, 381] width 208 height 34
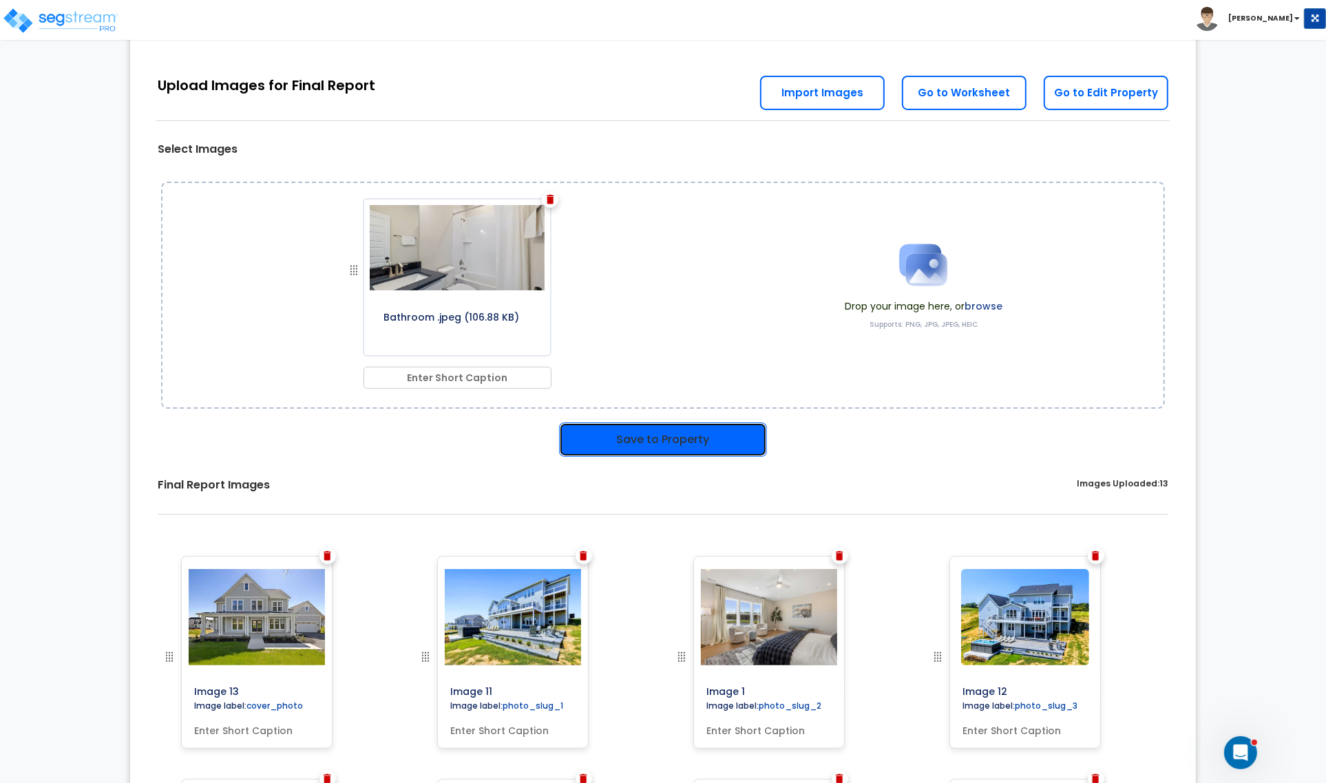
scroll to position [146, 0]
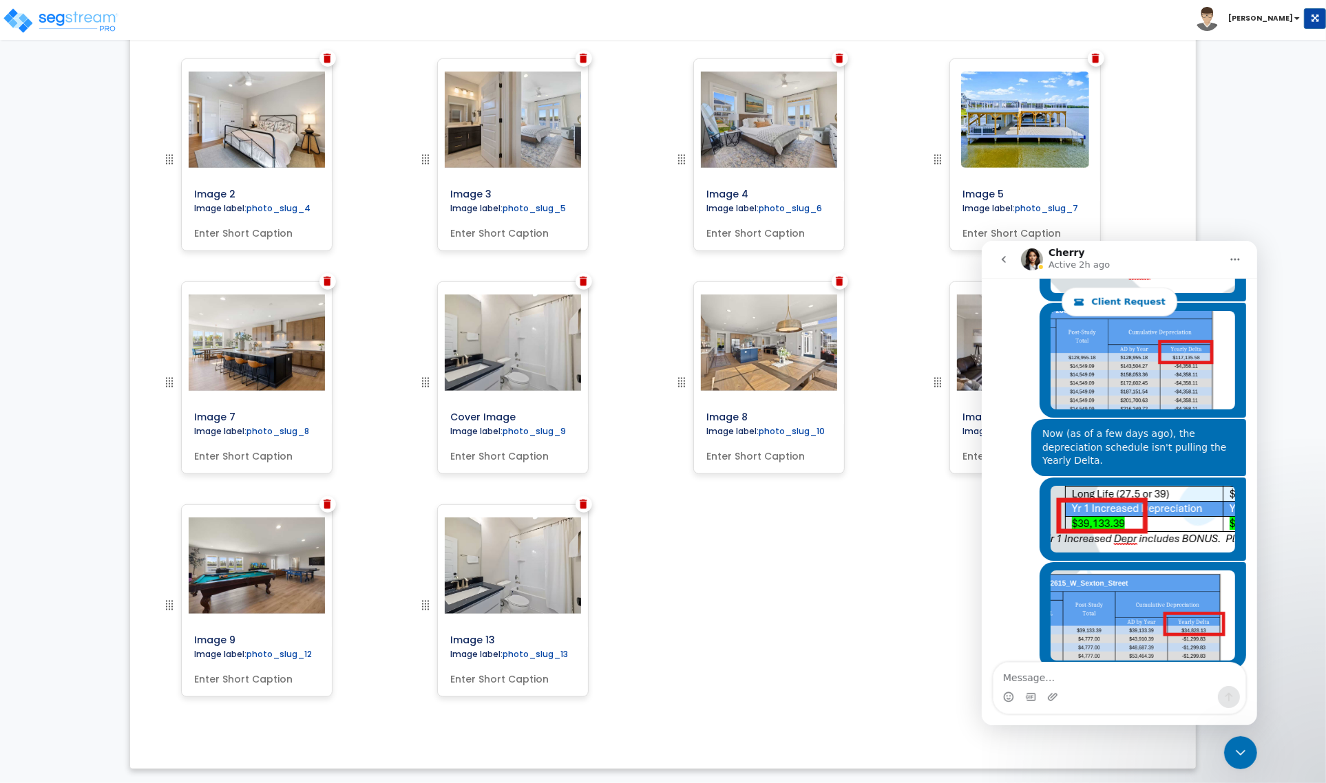
scroll to position [1639, 0]
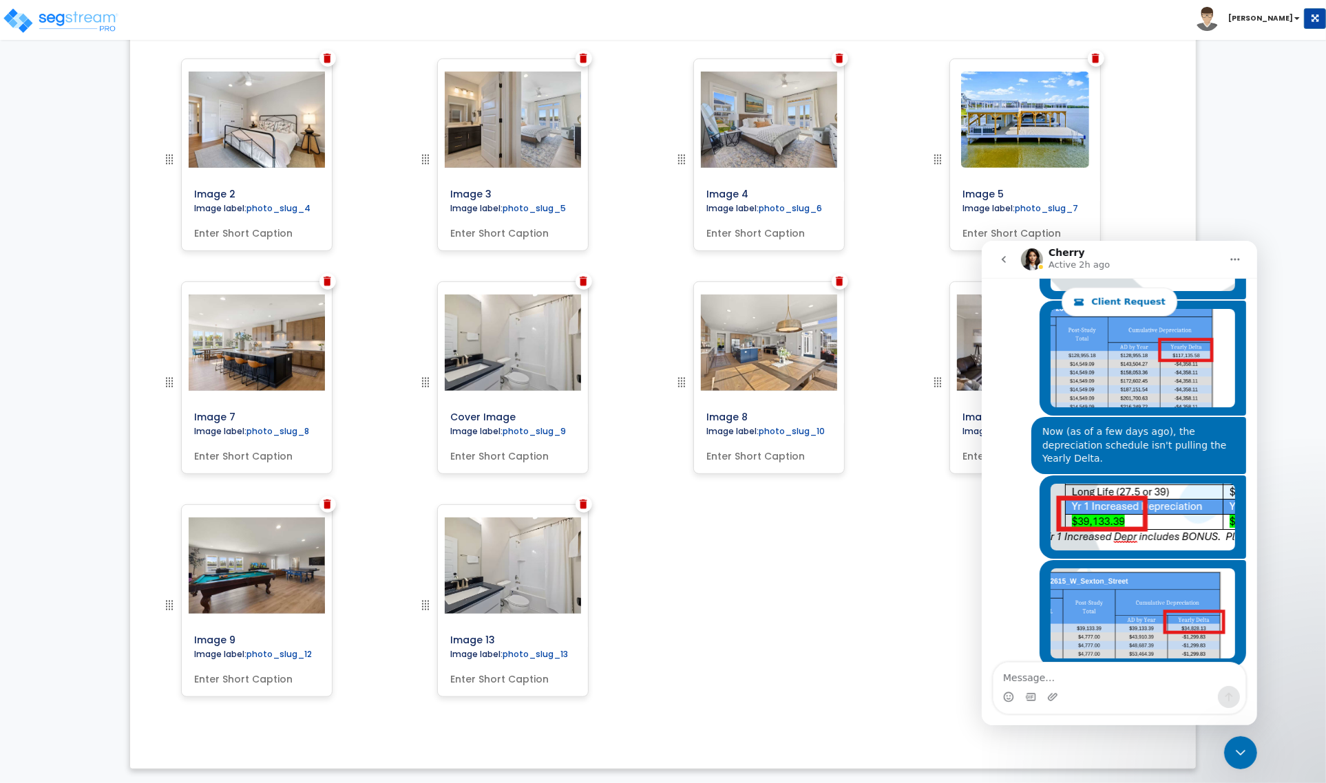
click at [586, 507] on img at bounding box center [584, 505] width 8 height 10
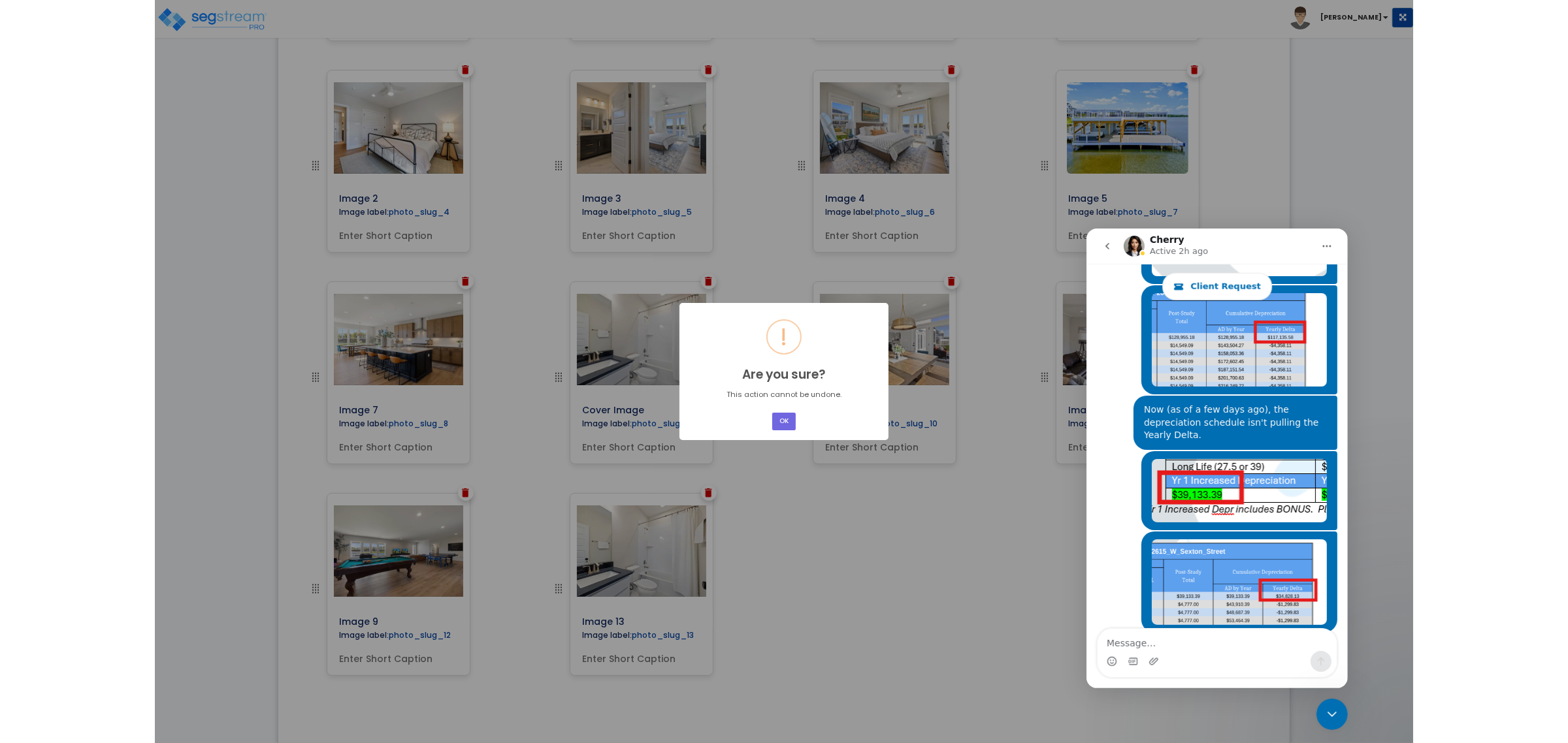
scroll to position [677, 0]
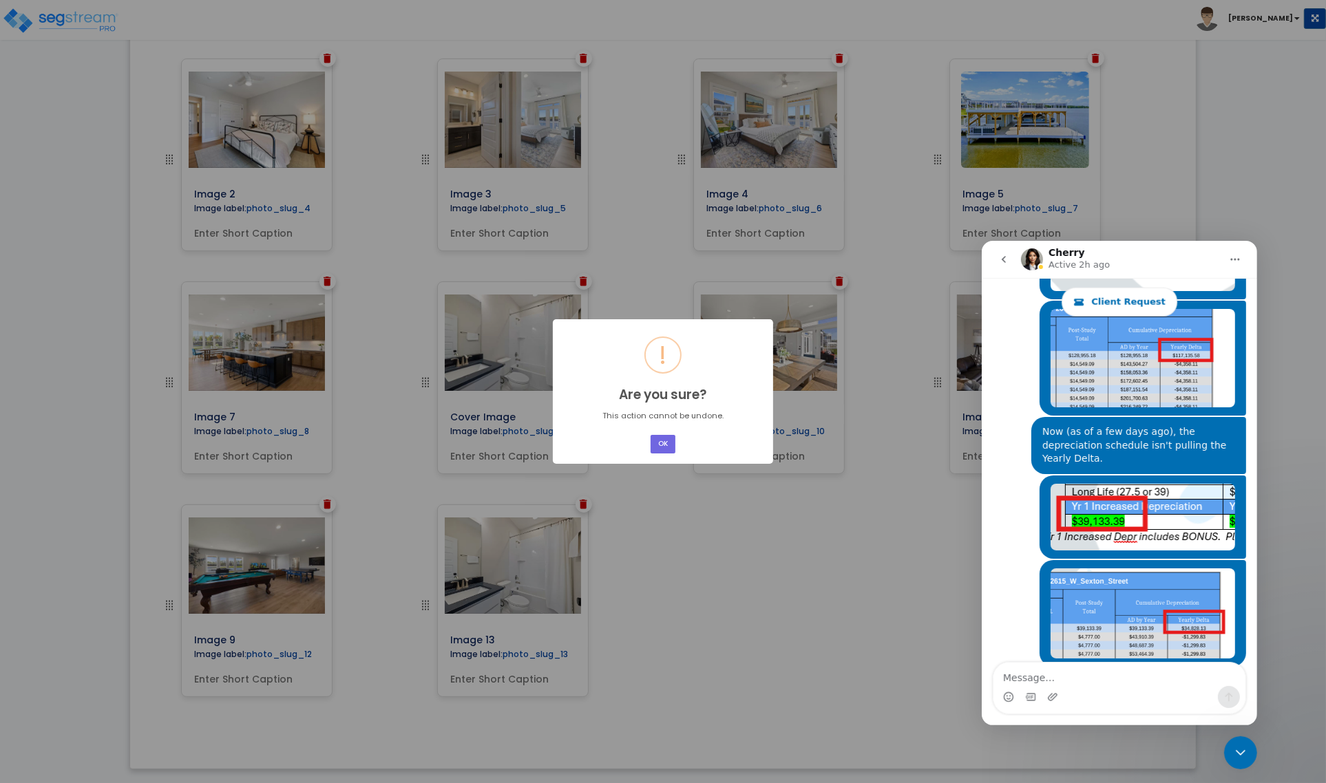
drag, startPoint x: 662, startPoint y: 436, endPoint x: 673, endPoint y: 445, distance: 14.2
click at [662, 437] on button "OK" at bounding box center [663, 444] width 25 height 19
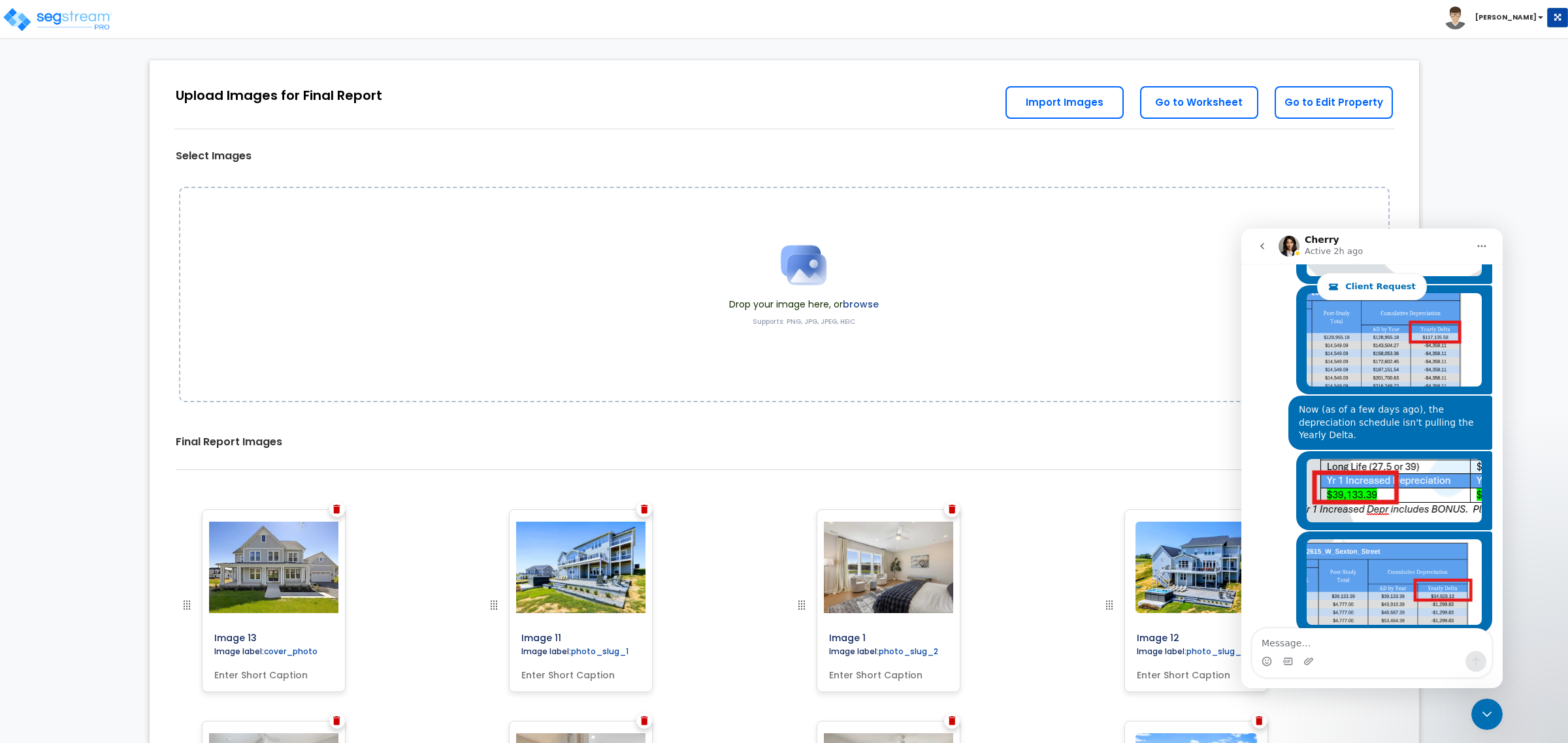
scroll to position [0, 0]
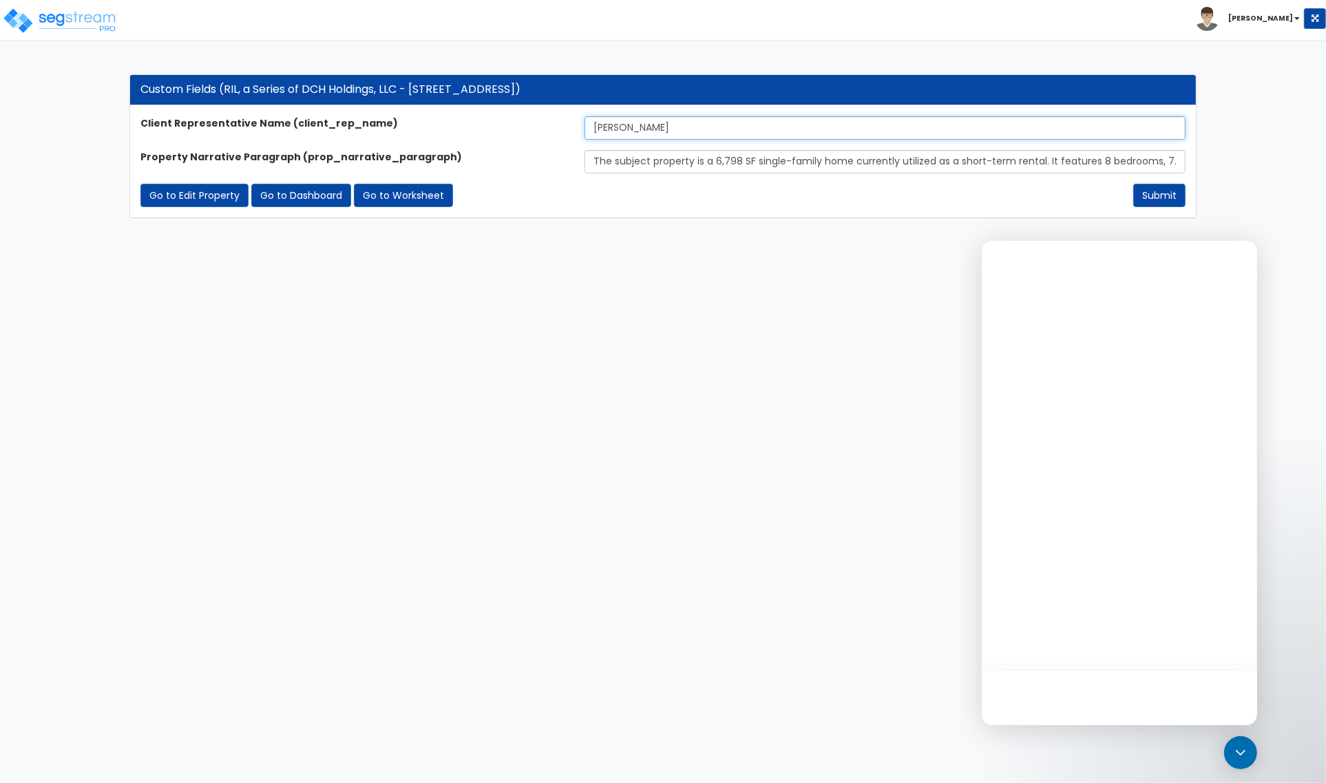
click at [717, 131] on input "[PERSON_NAME]" at bounding box center [884, 127] width 601 height 23
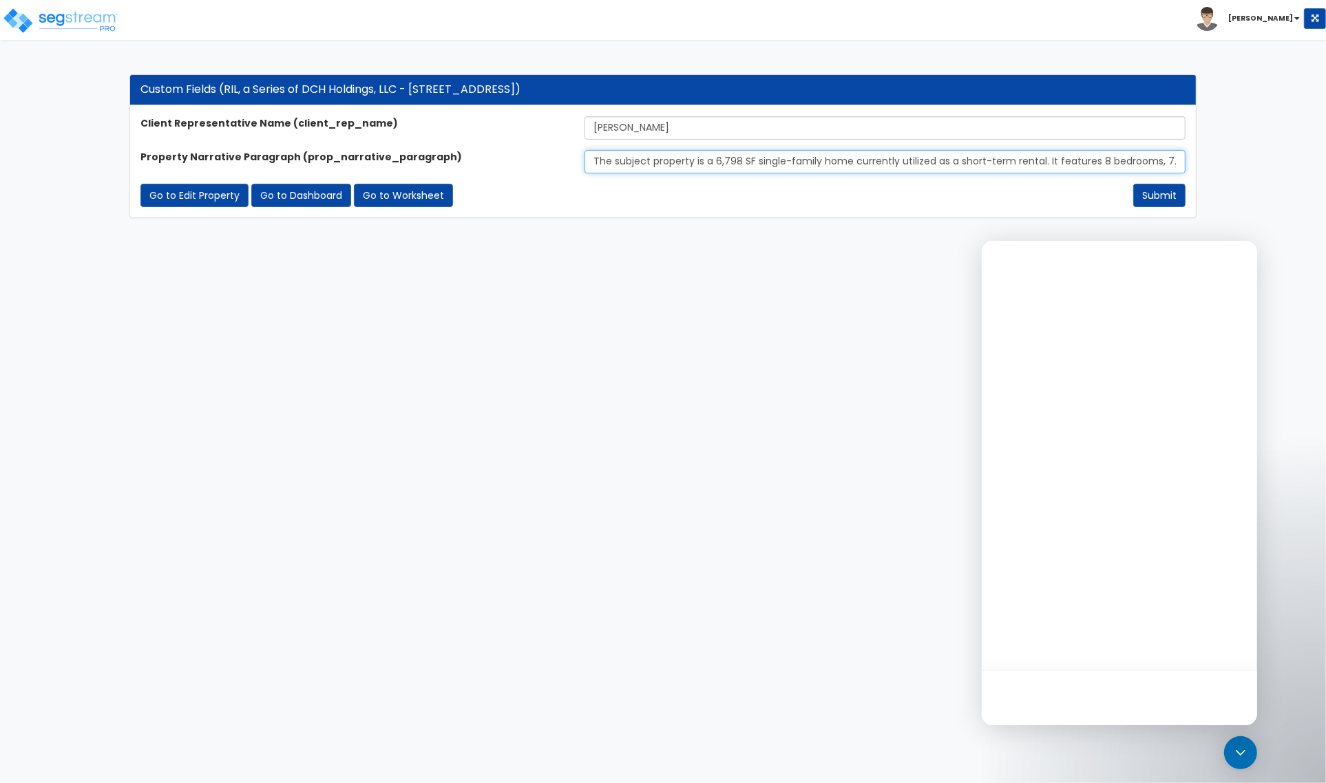
click at [665, 163] on input "The subject property is a 6,798 SF single-family home currently utilized as a s…" at bounding box center [884, 161] width 601 height 23
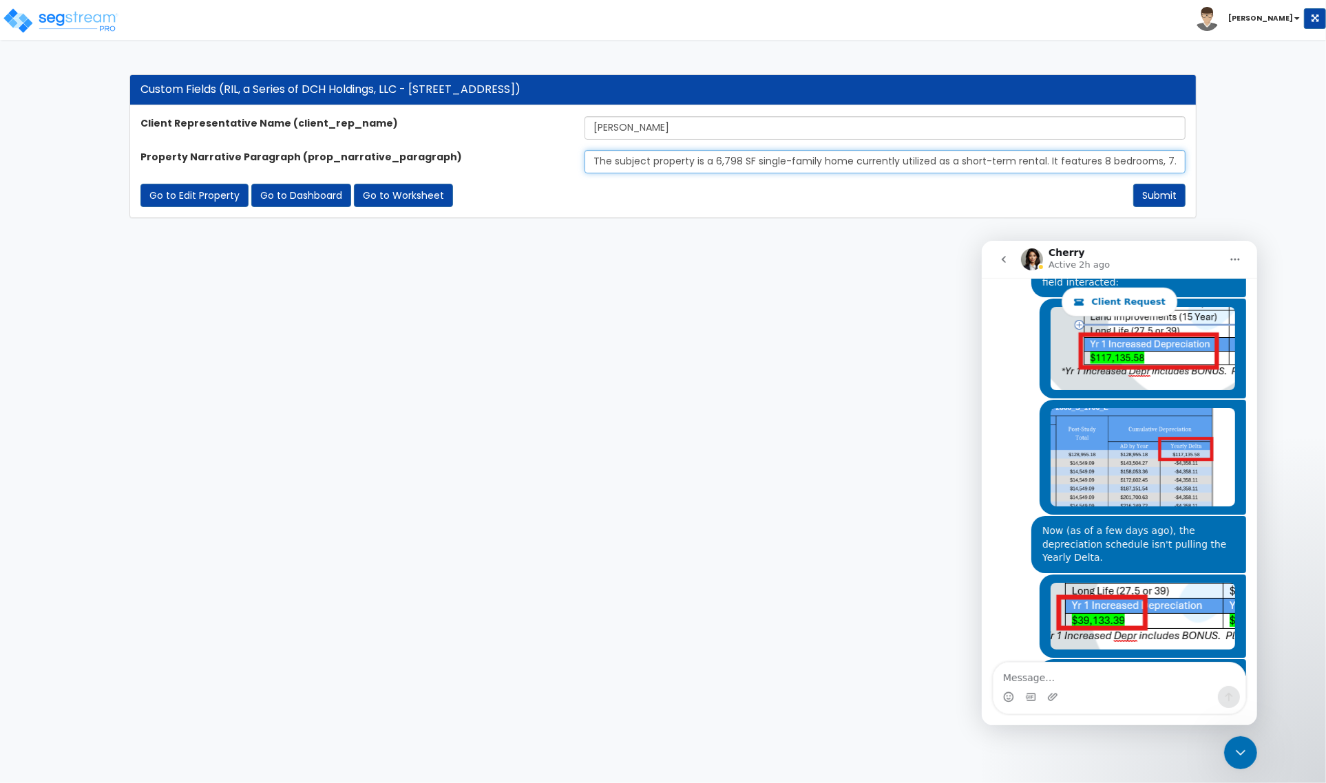
click at [668, 162] on input "The subject property is a 6,798 SF single-family home currently utilized as a s…" at bounding box center [884, 161] width 601 height 23
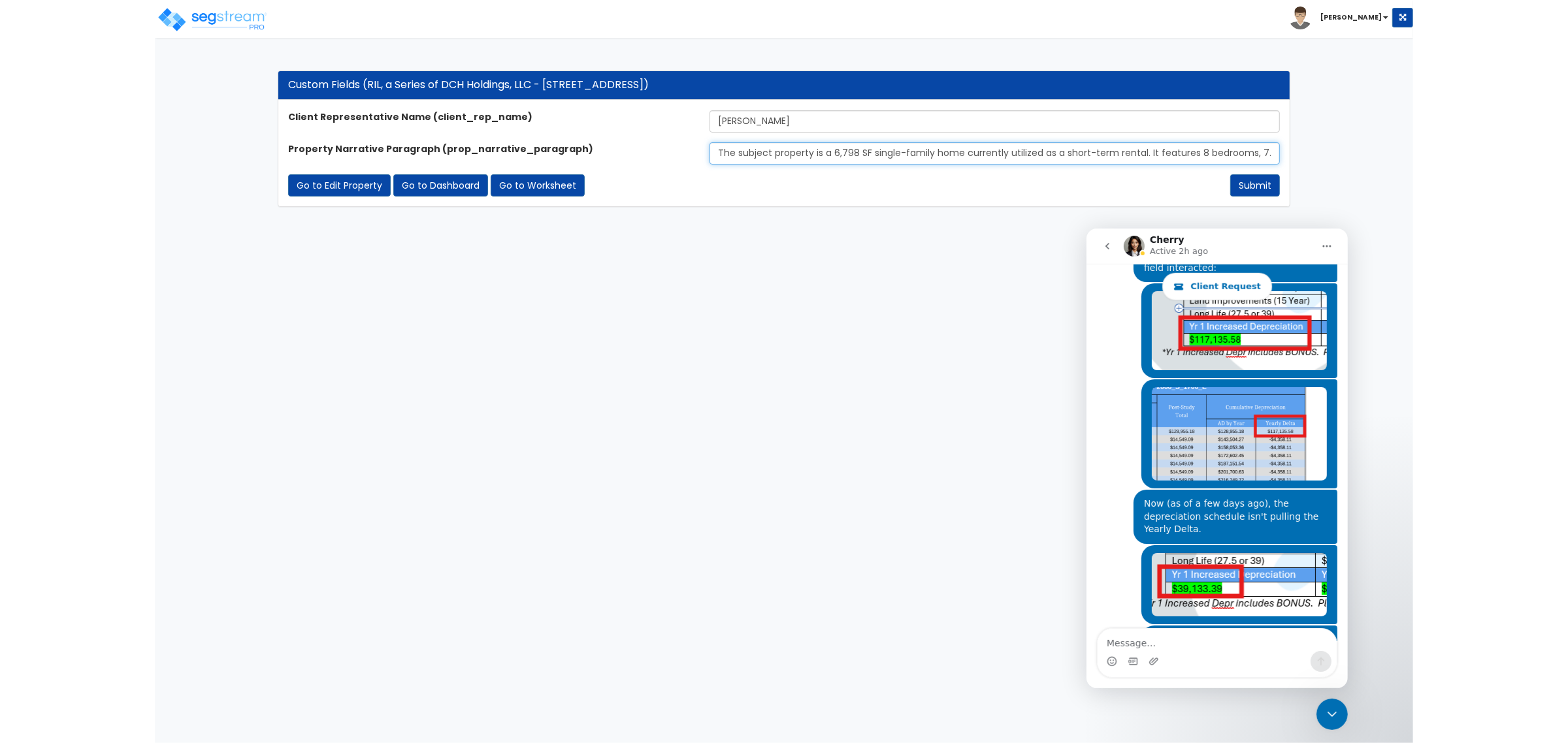
scroll to position [1555, 0]
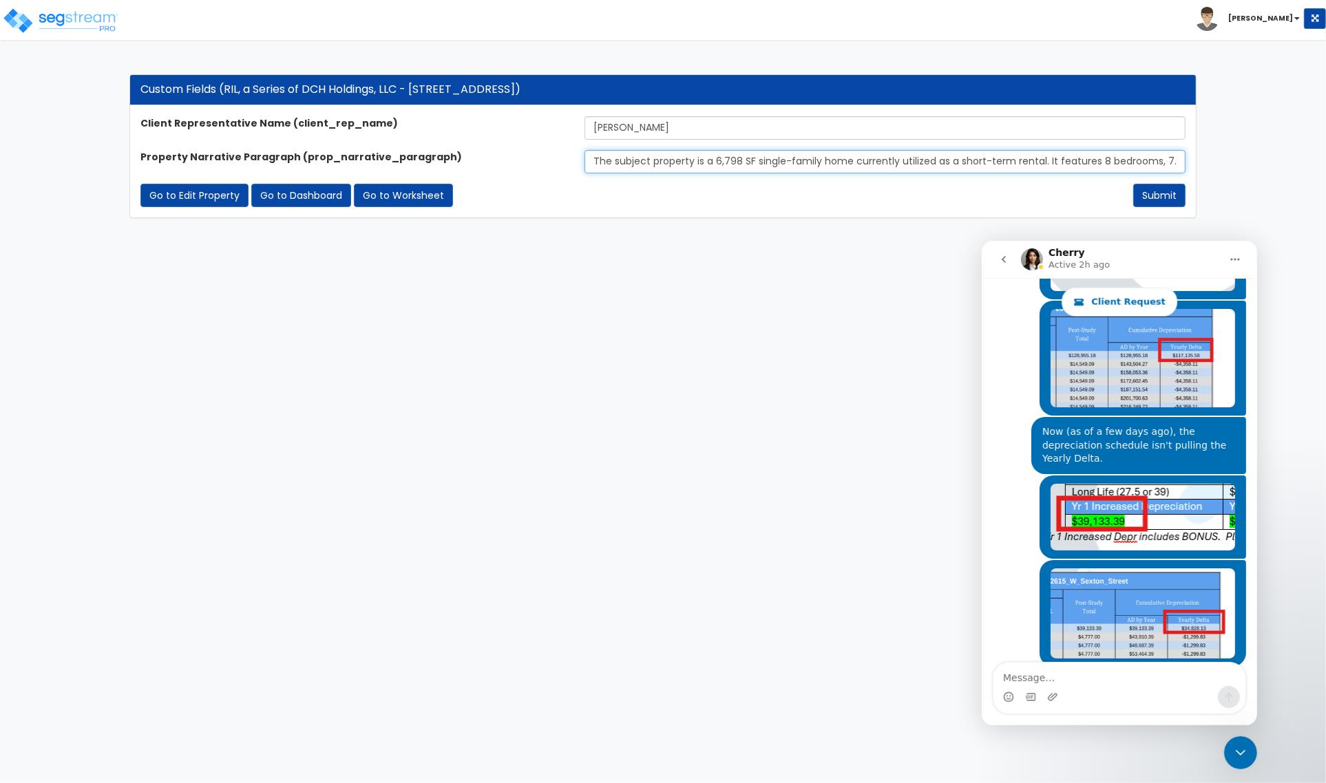
click at [668, 162] on input "The subject property is a 6,798 SF single-family home currently utilized as a s…" at bounding box center [884, 161] width 601 height 23
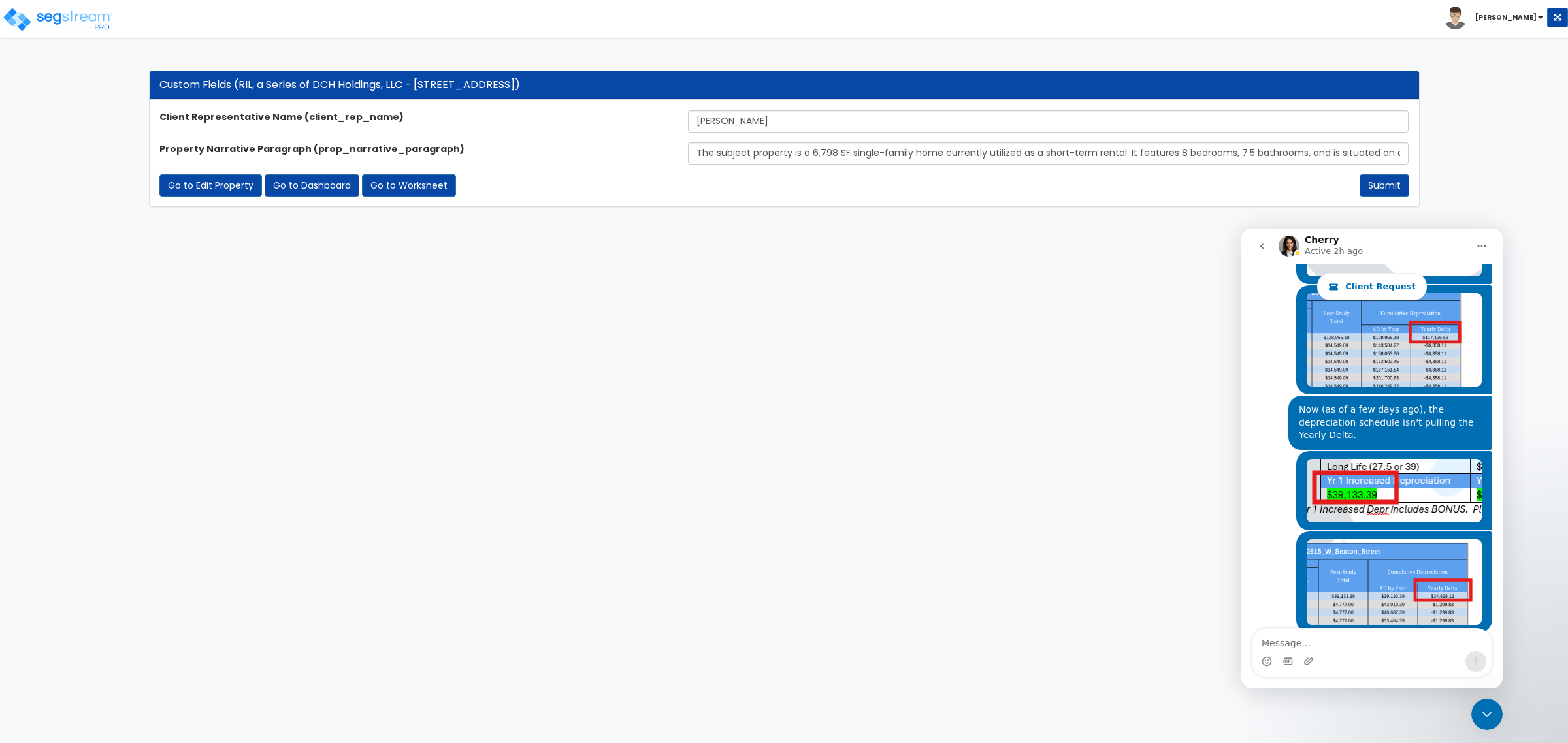
click at [481, 220] on html "Toggle navigation [PERSON_NAME]" at bounding box center [784, 110] width 1568 height 220
click at [72, 23] on img at bounding box center [57, 20] width 111 height 27
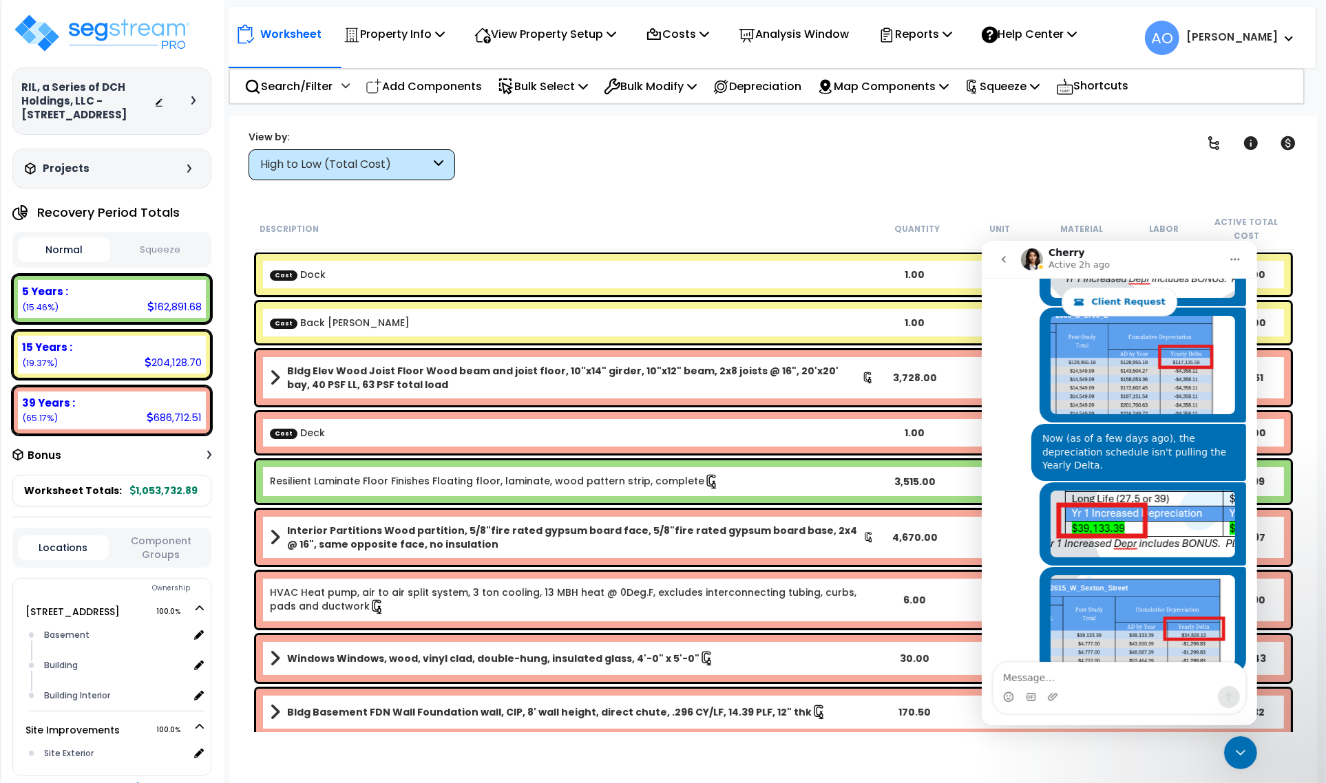
scroll to position [1639, 0]
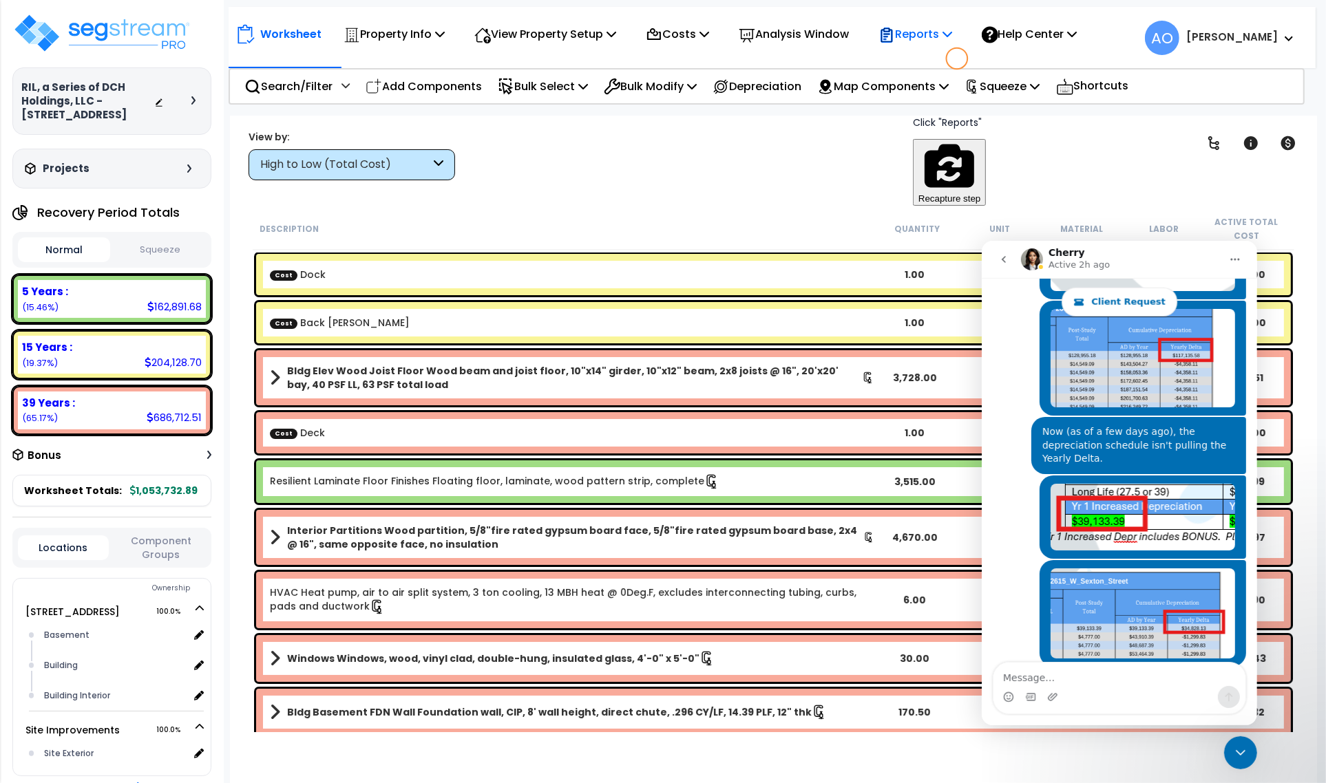
click at [923, 35] on p "Reports" at bounding box center [915, 34] width 74 height 19
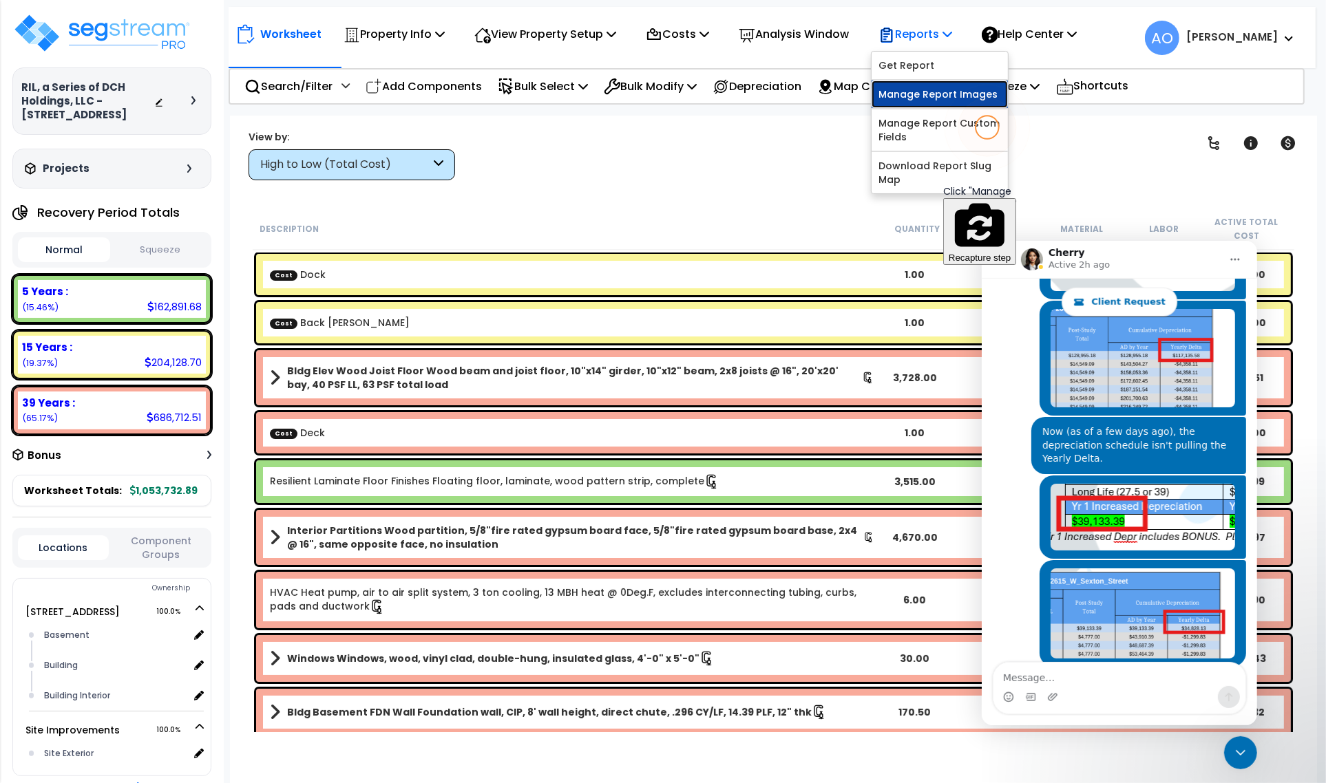
click at [960, 98] on link "Manage Report Images" at bounding box center [940, 95] width 136 height 28
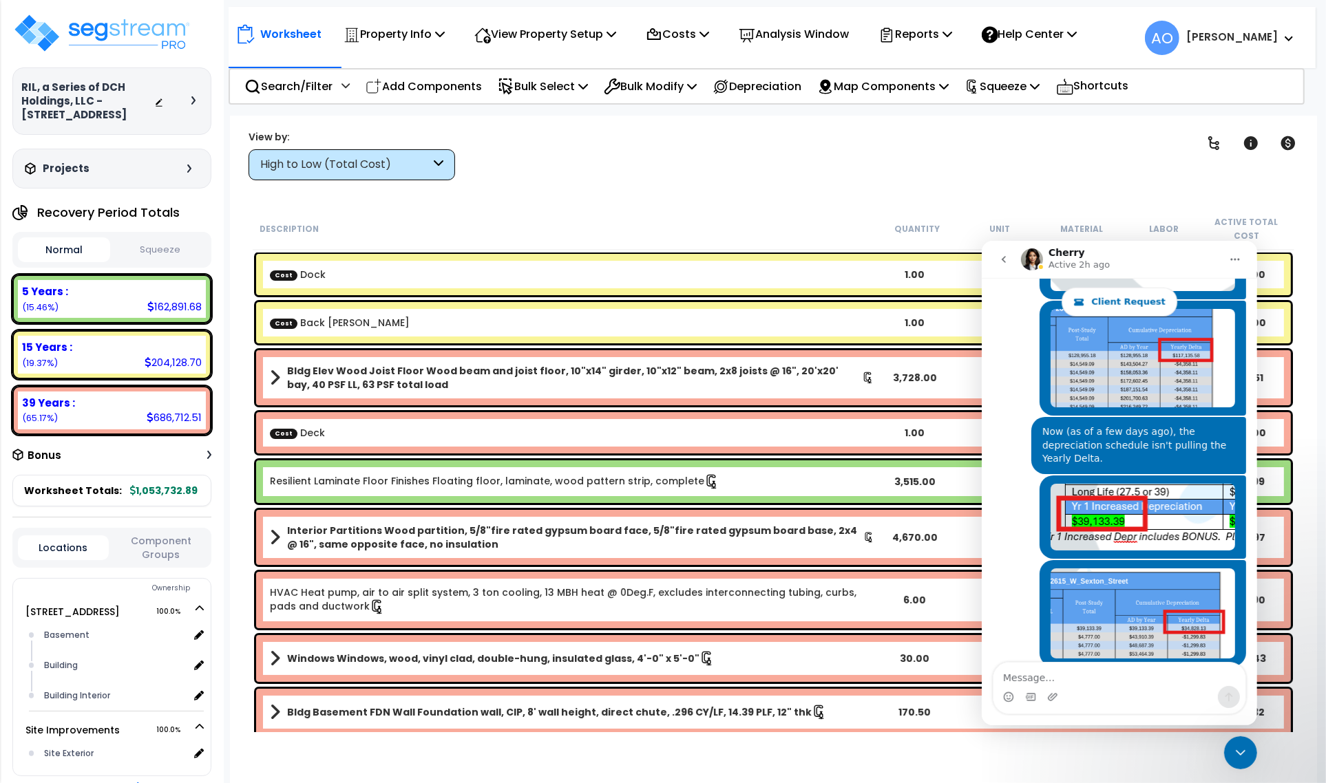
click at [1243, 743] on div "Close Intercom Messenger" at bounding box center [1239, 752] width 33 height 33
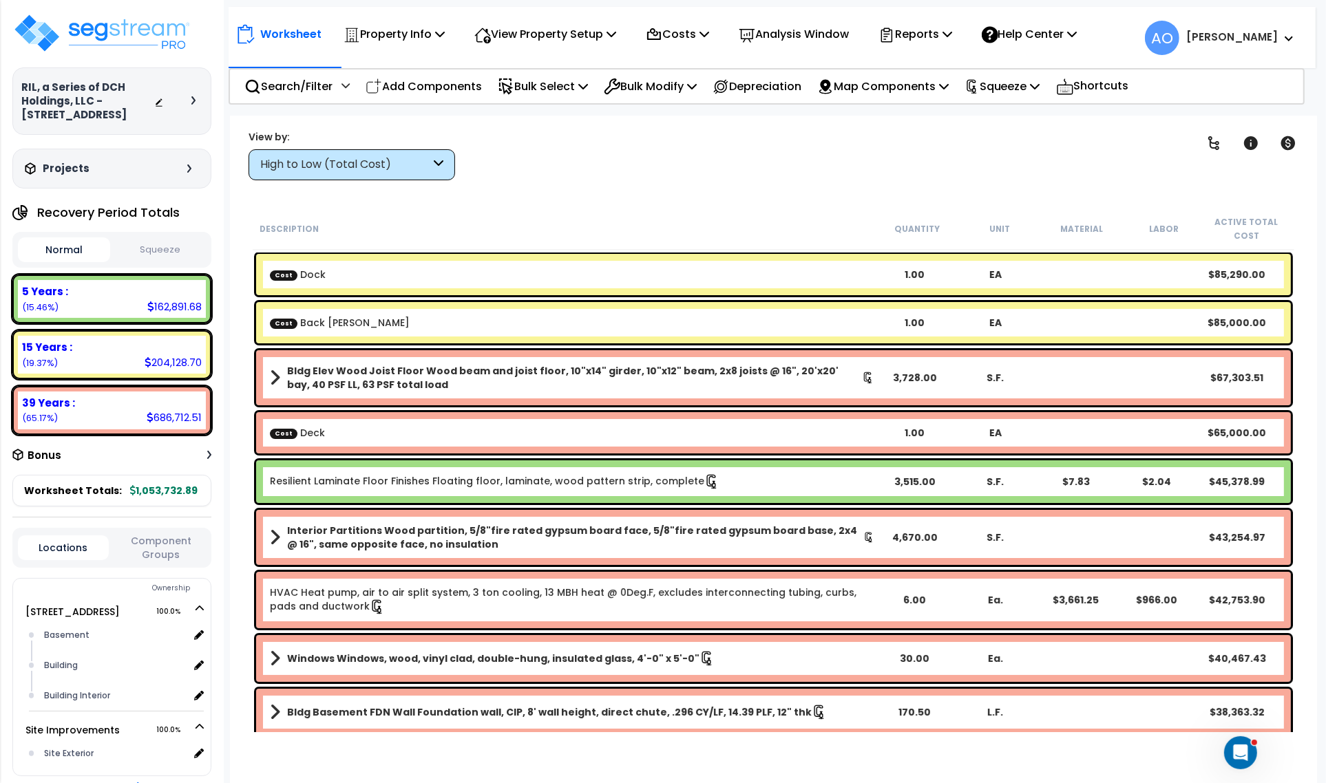
click at [603, 202] on div "Worksheet Property Info Property Setup Add Property Unit Template property Clon…" at bounding box center [773, 507] width 1087 height 783
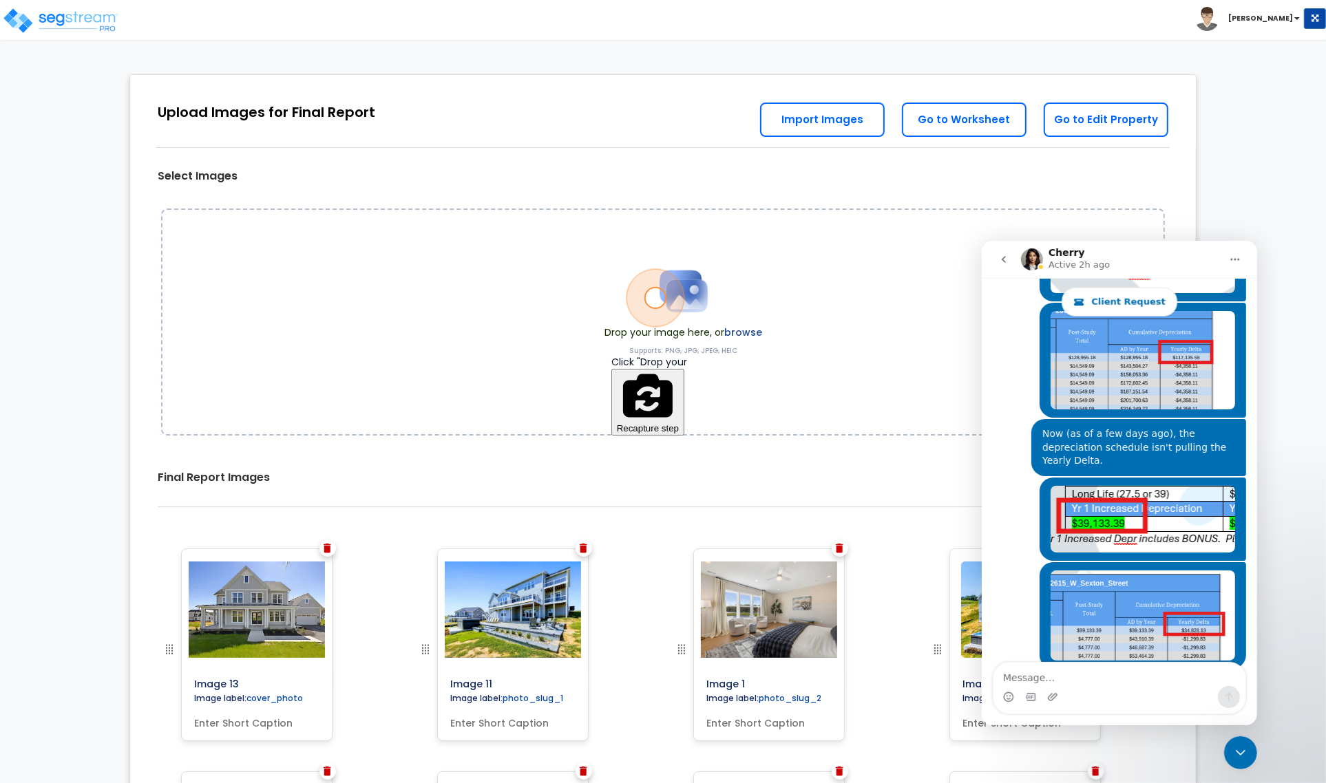
scroll to position [1639, 0]
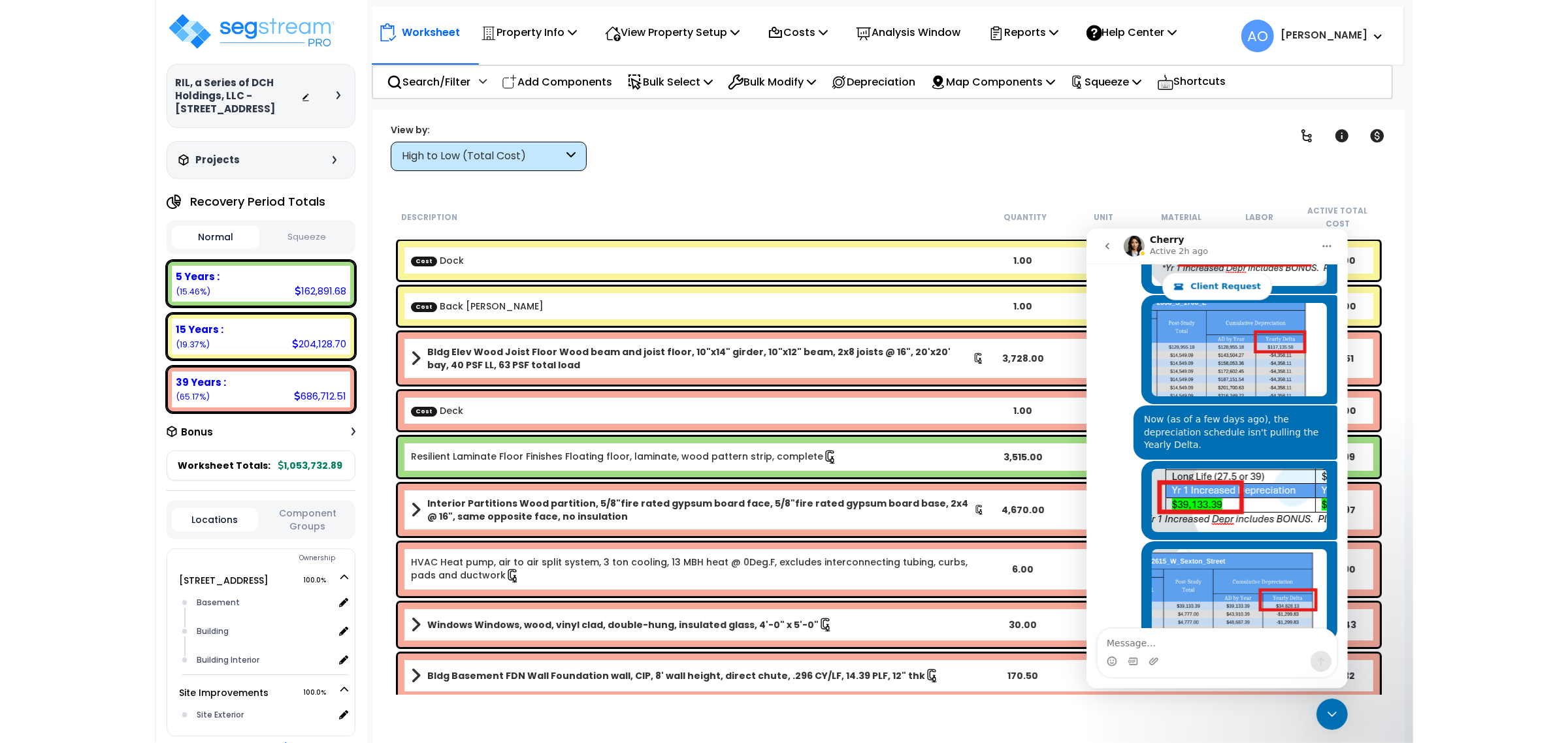
scroll to position [1555, 0]
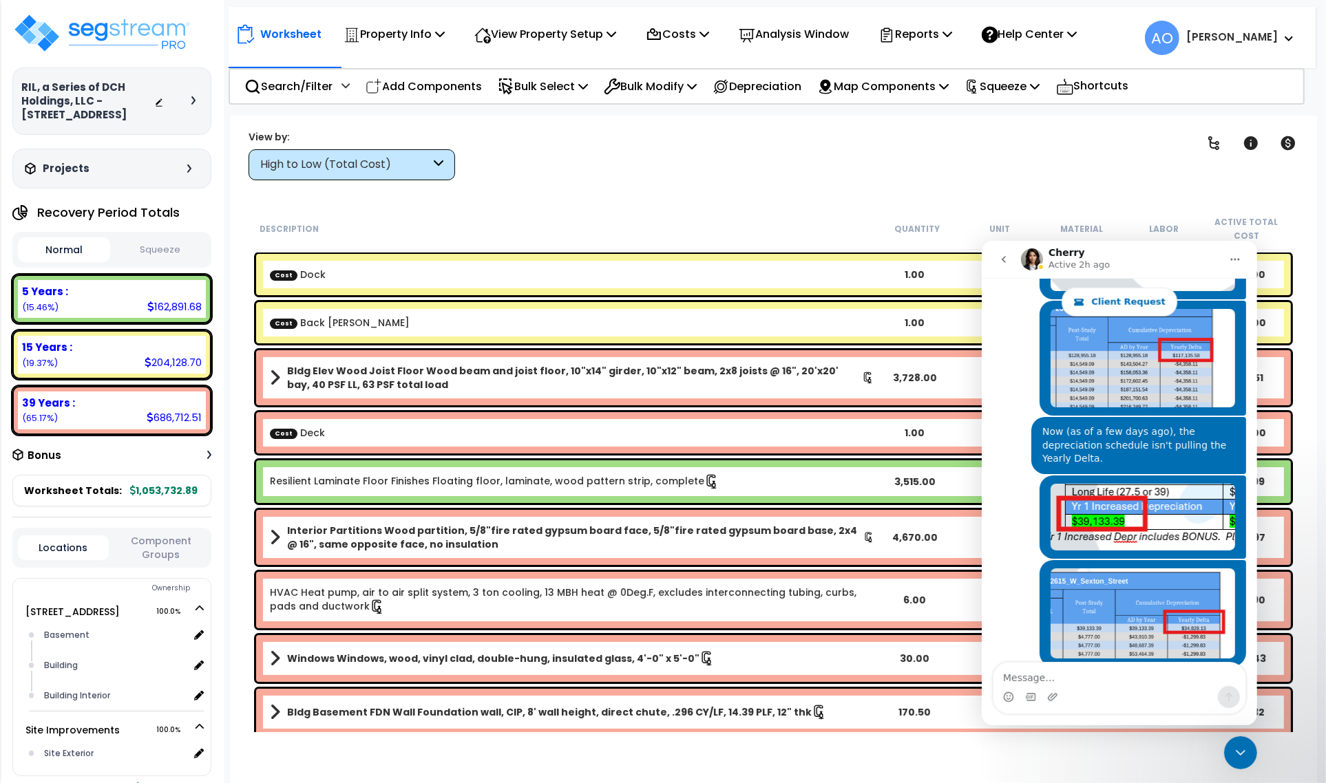
click at [907, 145] on div "Clear Filters" at bounding box center [821, 154] width 699 height 51
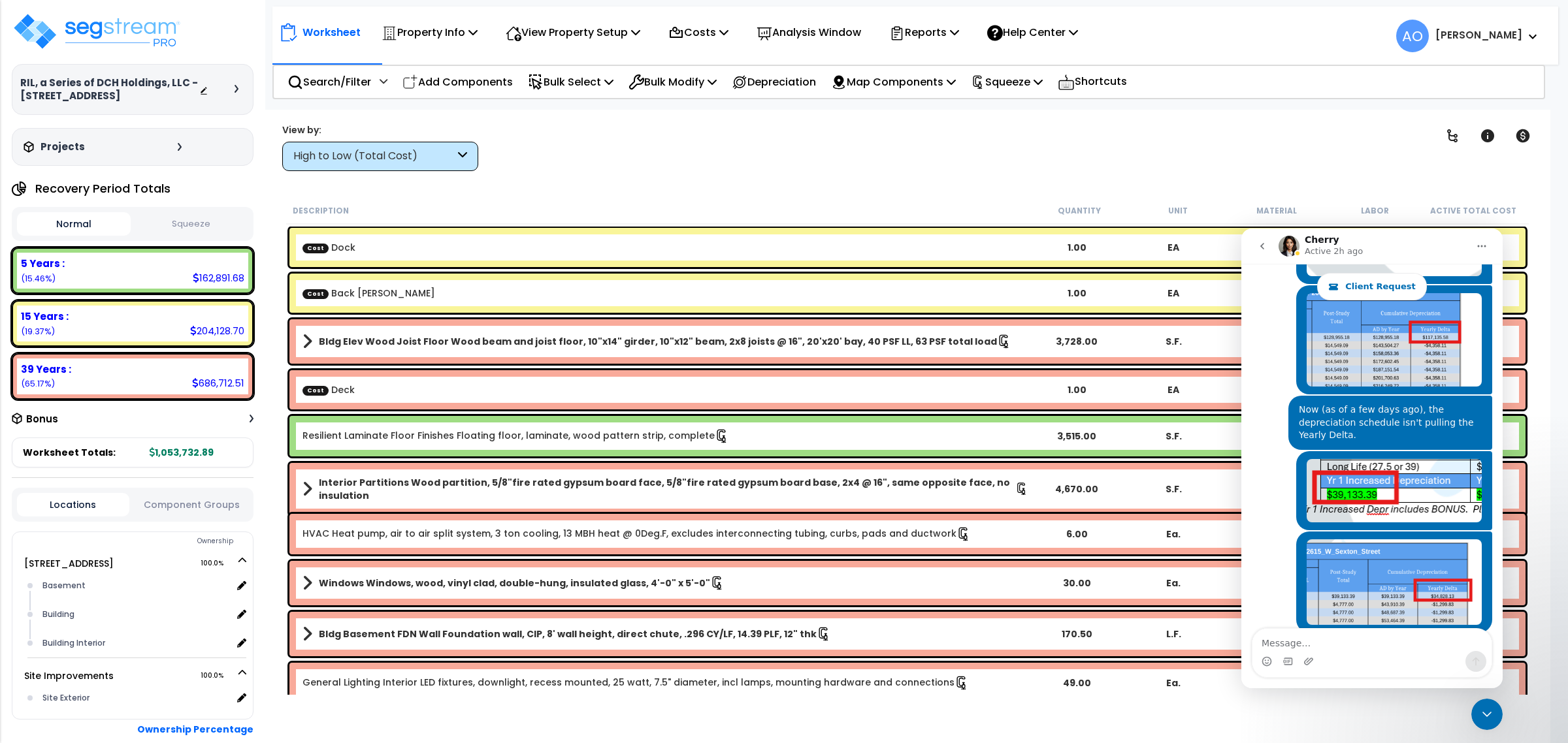
click at [1122, 167] on div "Clear Filters" at bounding box center [954, 146] width 916 height 48
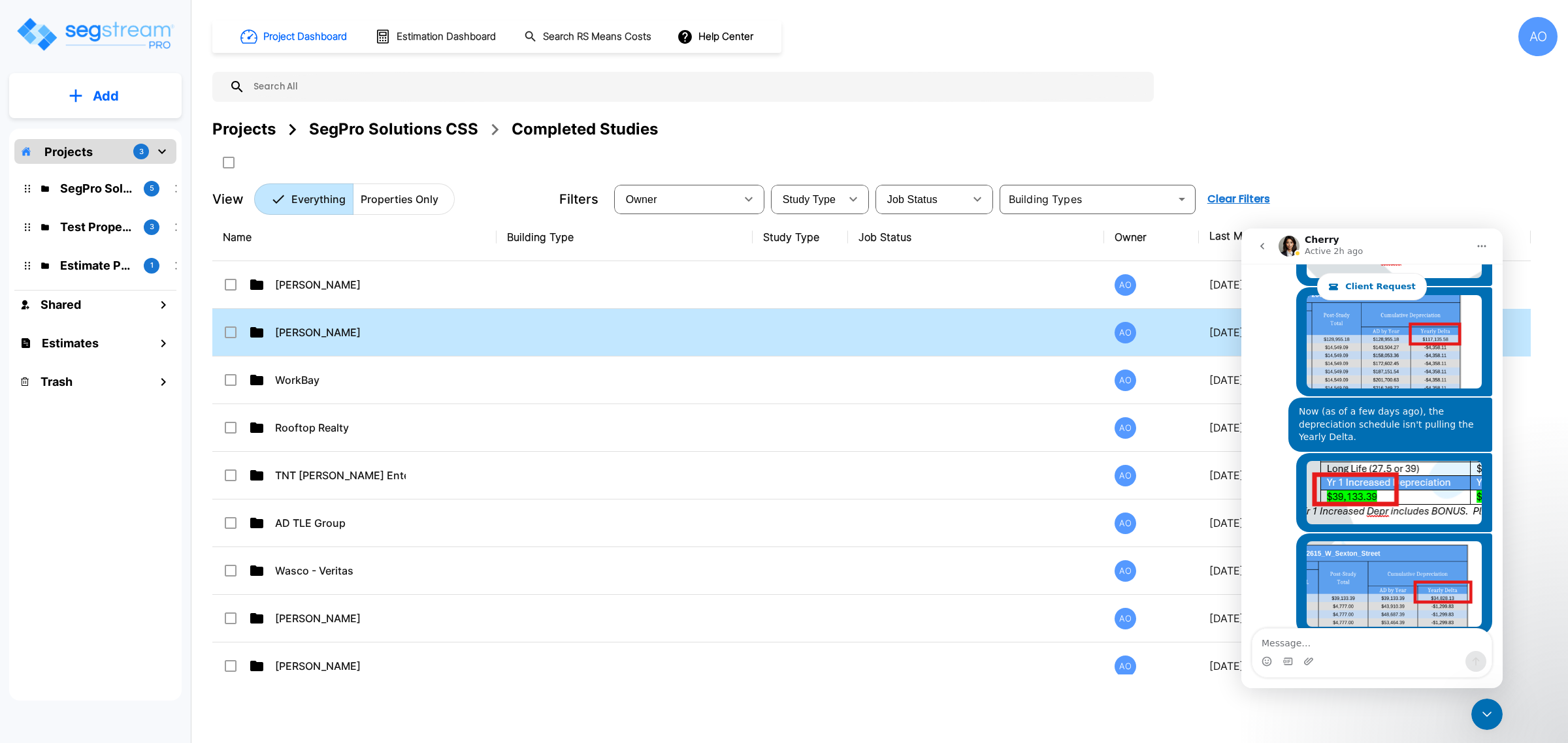
scroll to position [1555, 0]
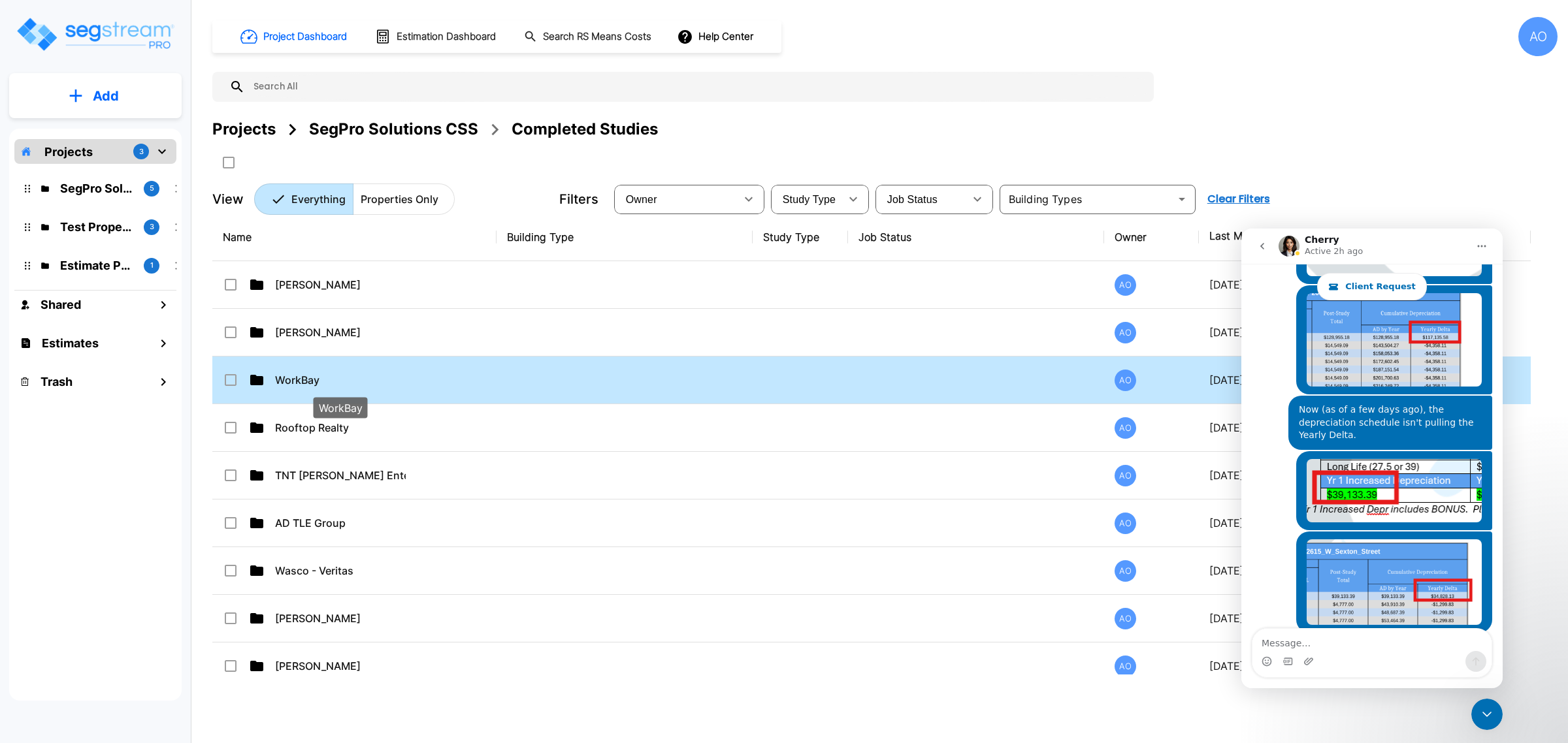
click at [308, 380] on p "WorkBay" at bounding box center [341, 380] width 131 height 16
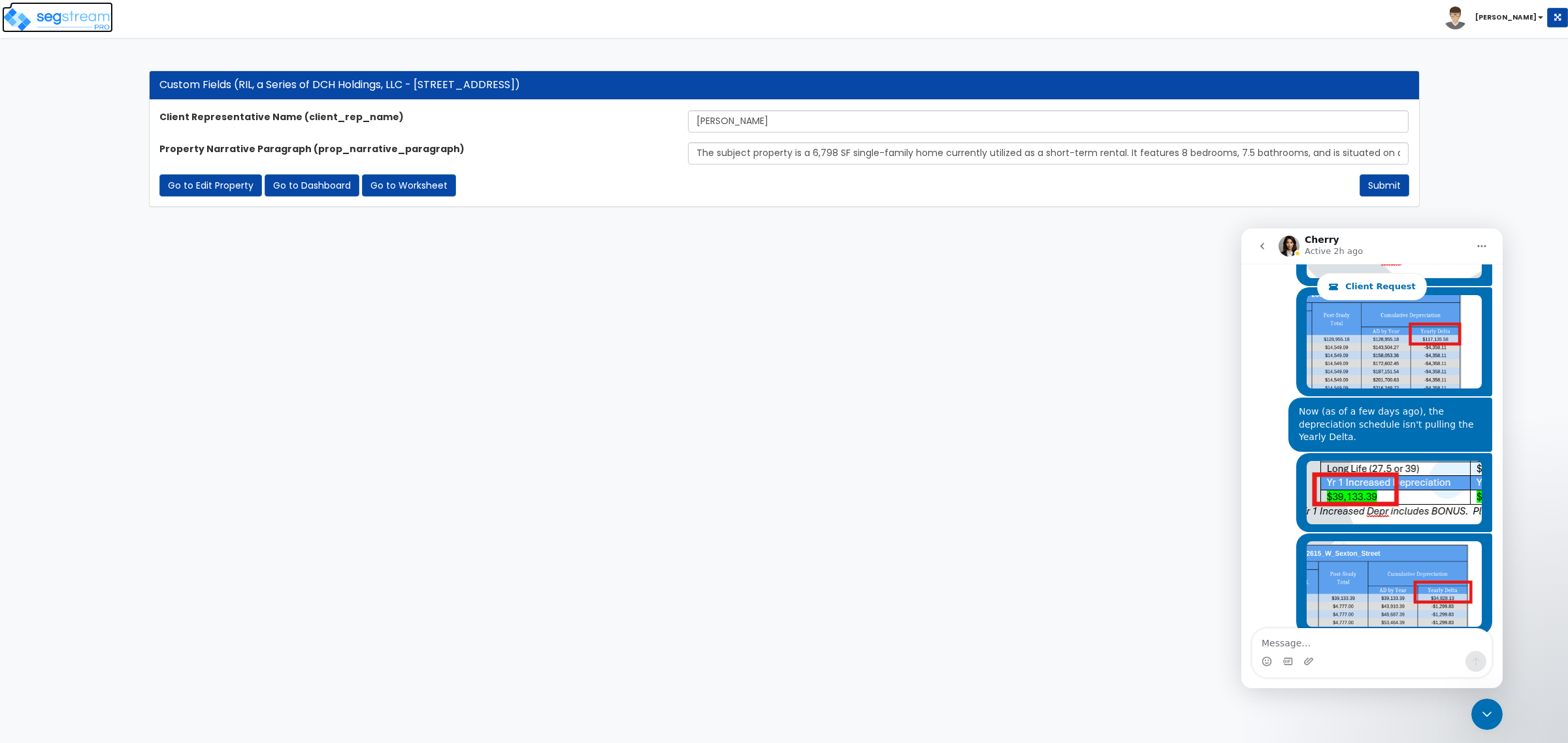
scroll to position [1555, 0]
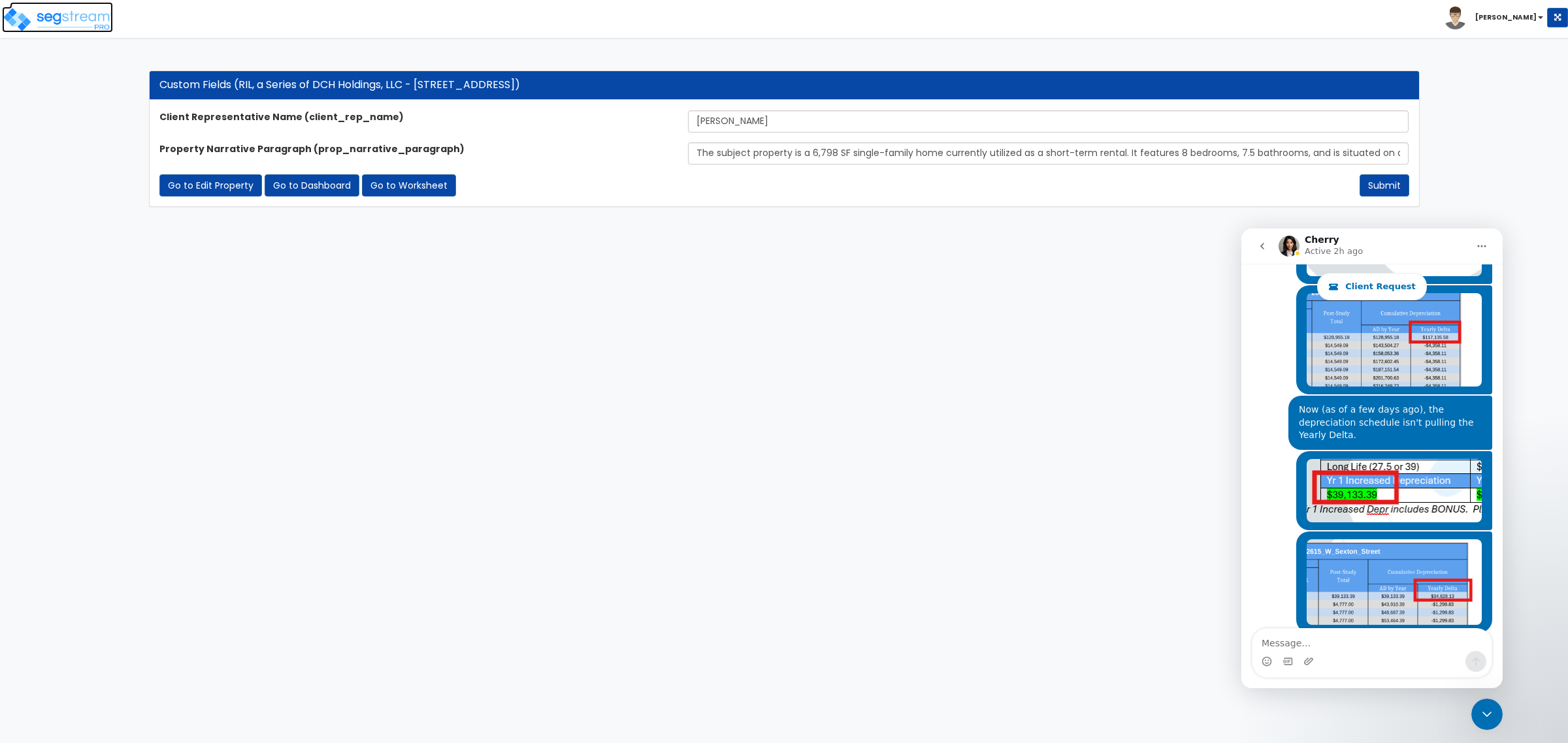
click at [77, 27] on img at bounding box center [57, 20] width 111 height 27
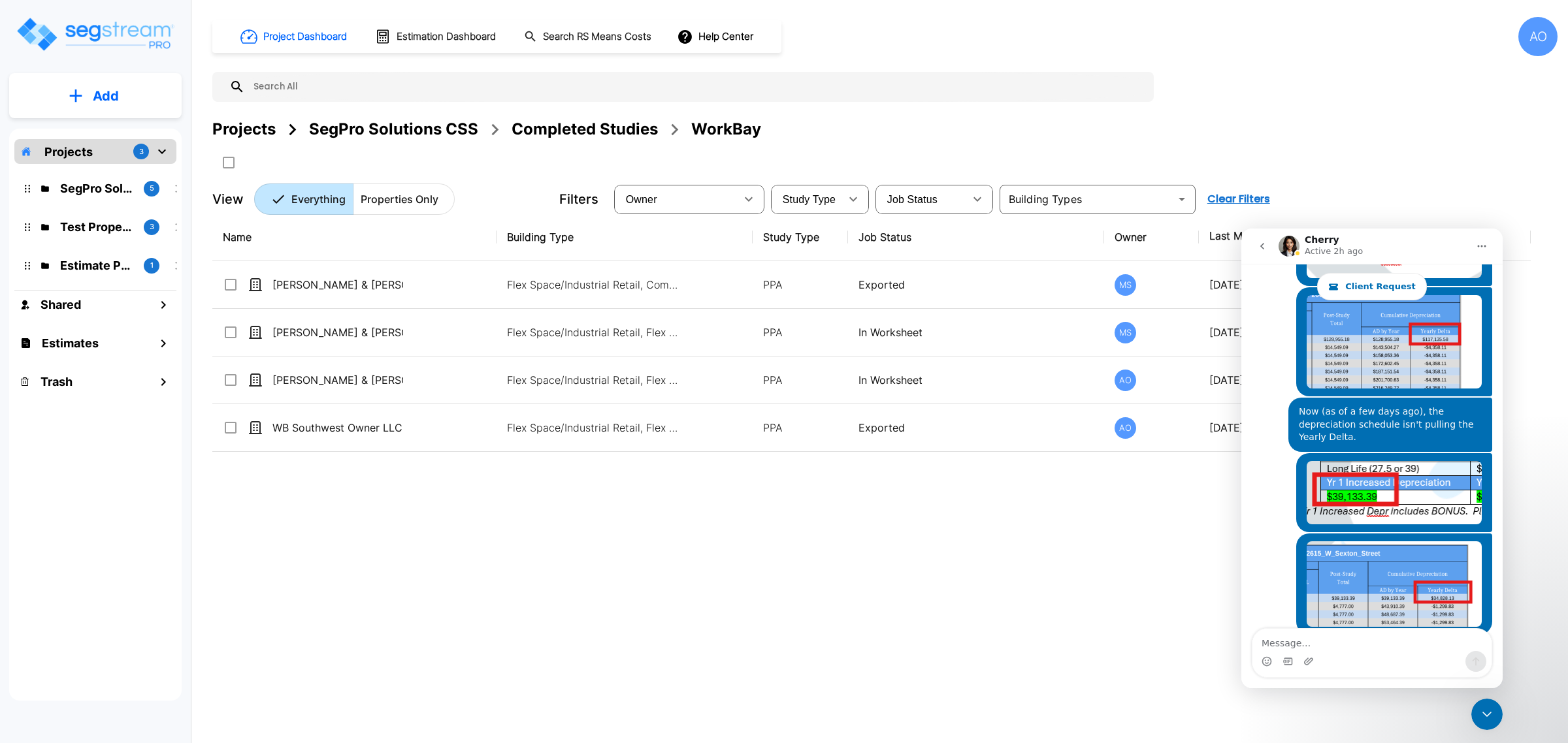
scroll to position [1555, 0]
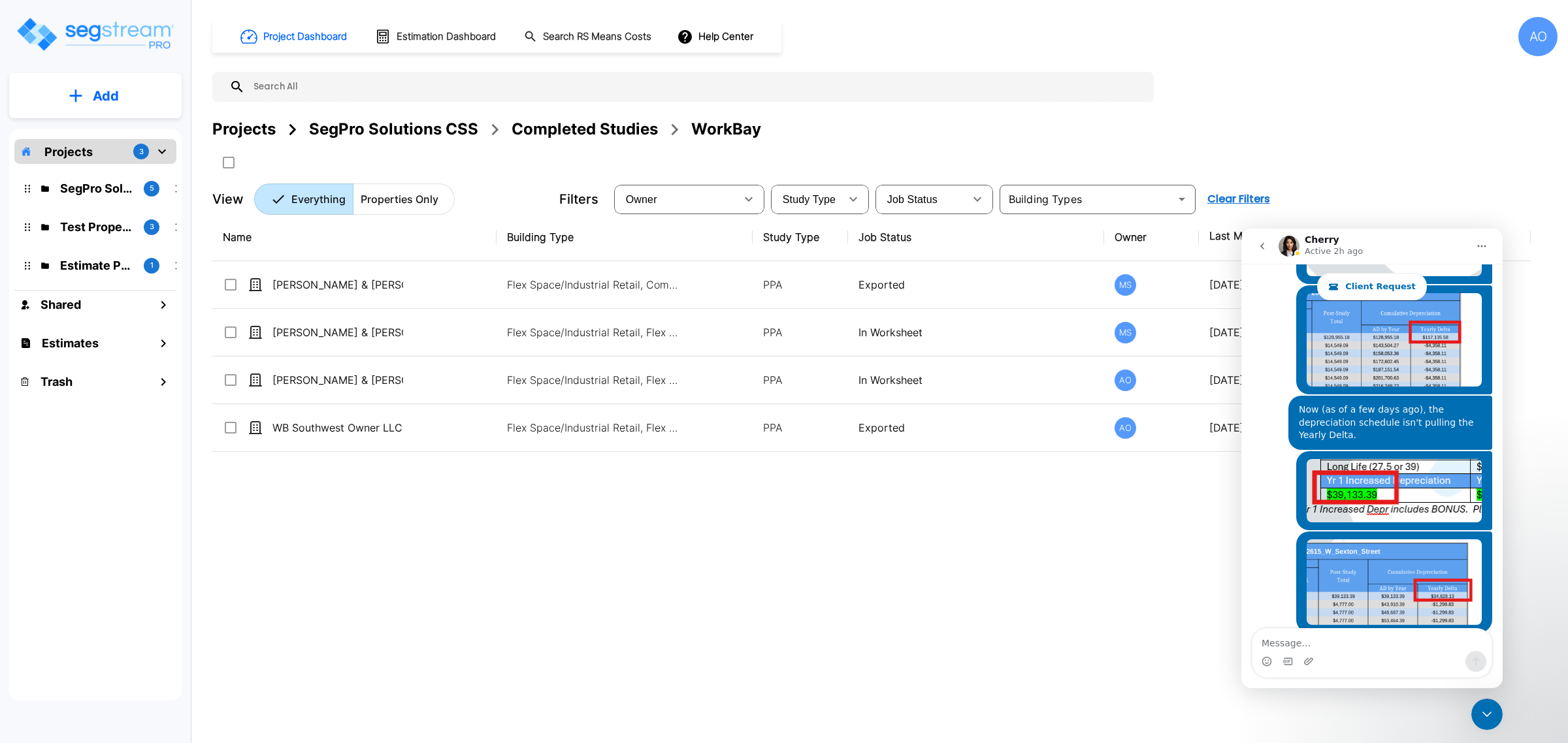
click at [550, 129] on div "Completed Studies" at bounding box center [585, 129] width 146 height 24
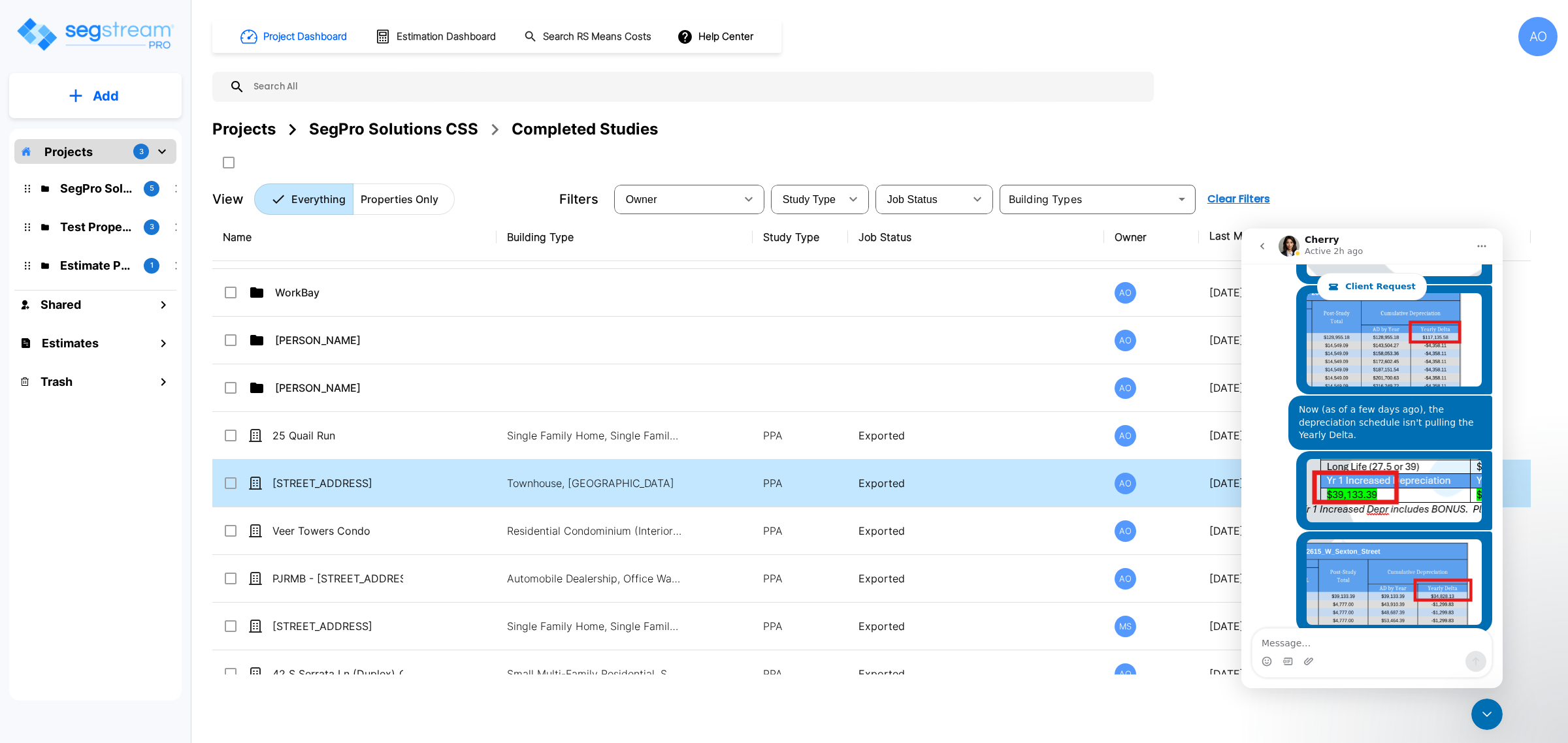
scroll to position [817, 0]
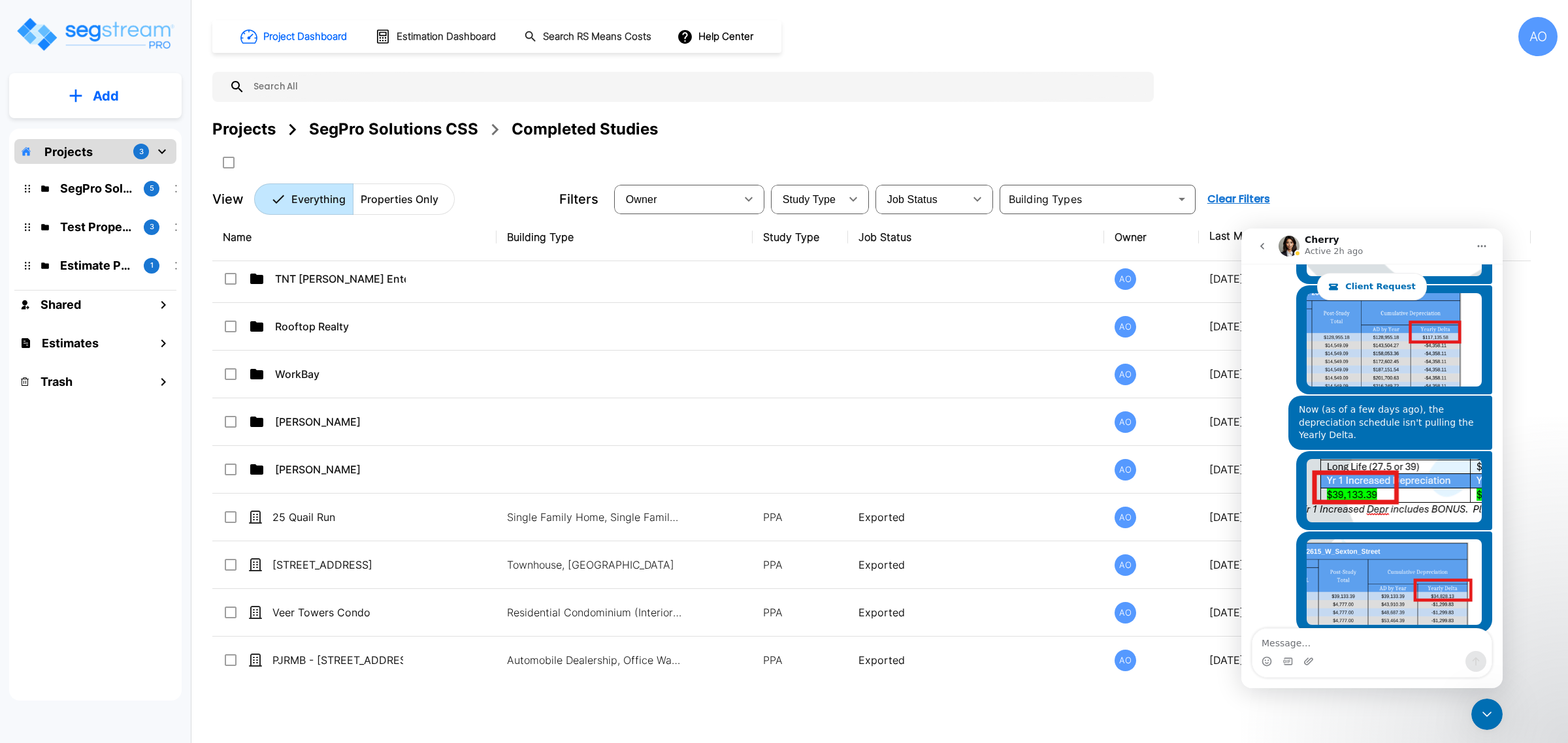
click at [1228, 237] on th "Last Modified" at bounding box center [1303, 237] width 209 height 47
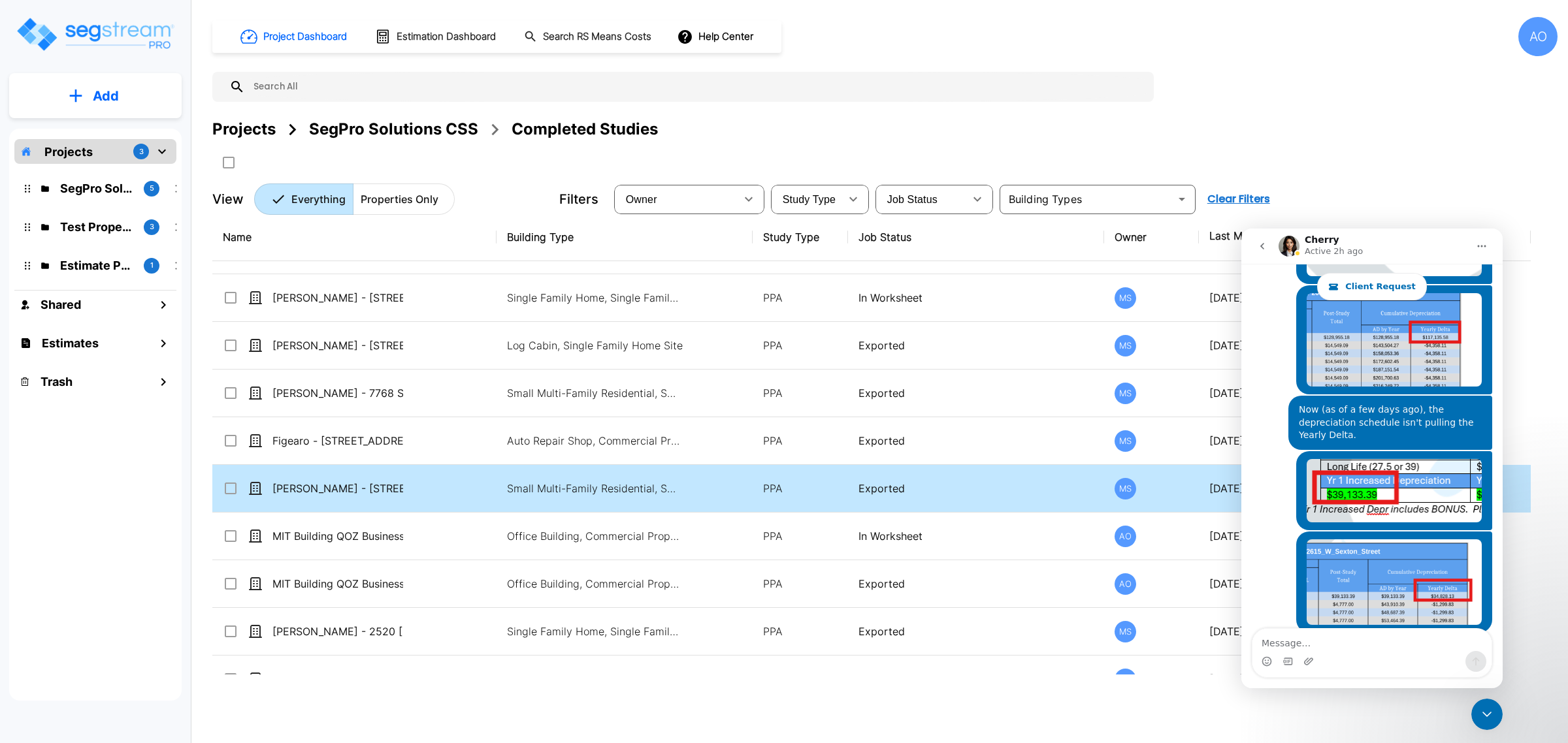
scroll to position [2886, 0]
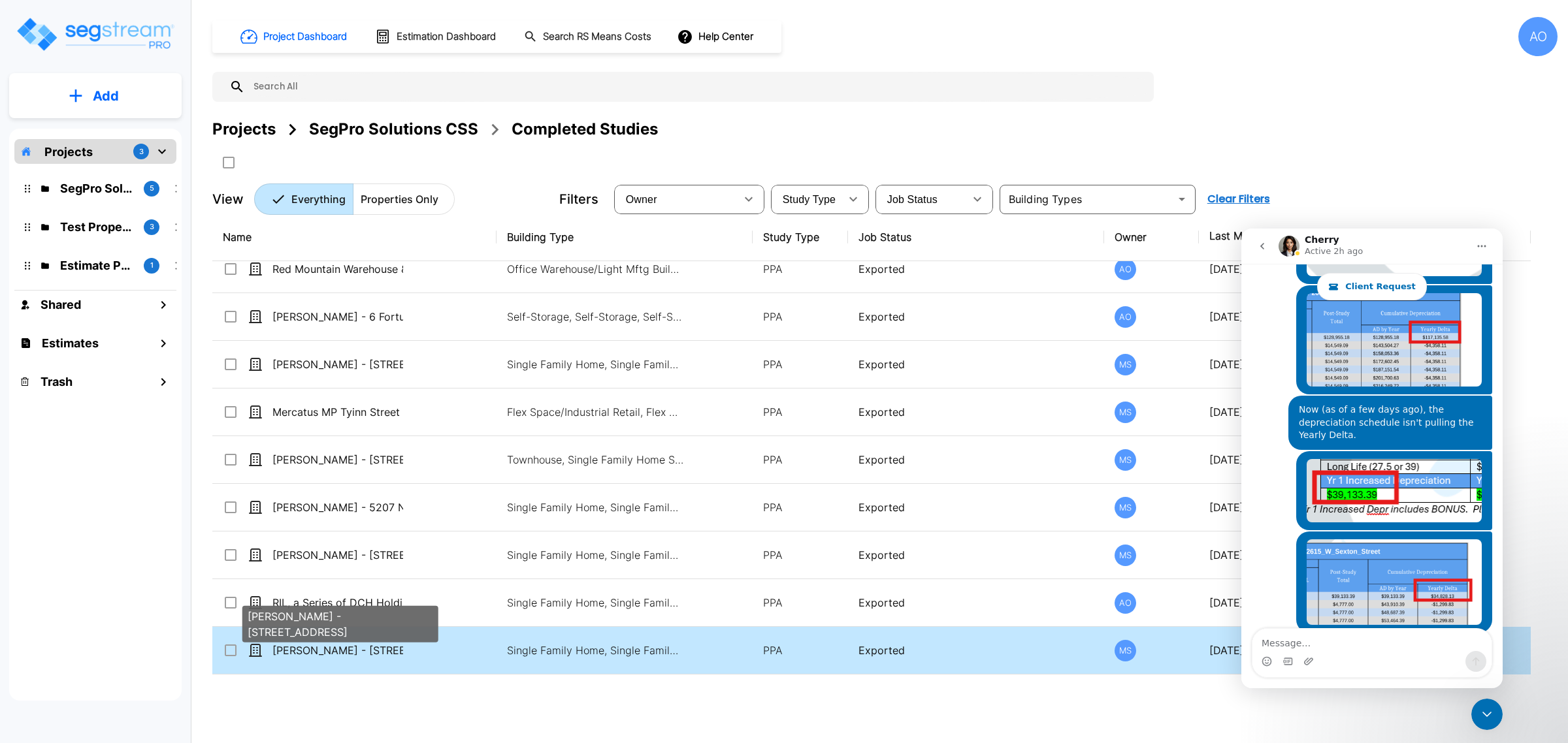
click at [370, 651] on p "[PERSON_NAME] - [STREET_ADDRESS]" at bounding box center [338, 650] width 131 height 16
checkbox input "true"
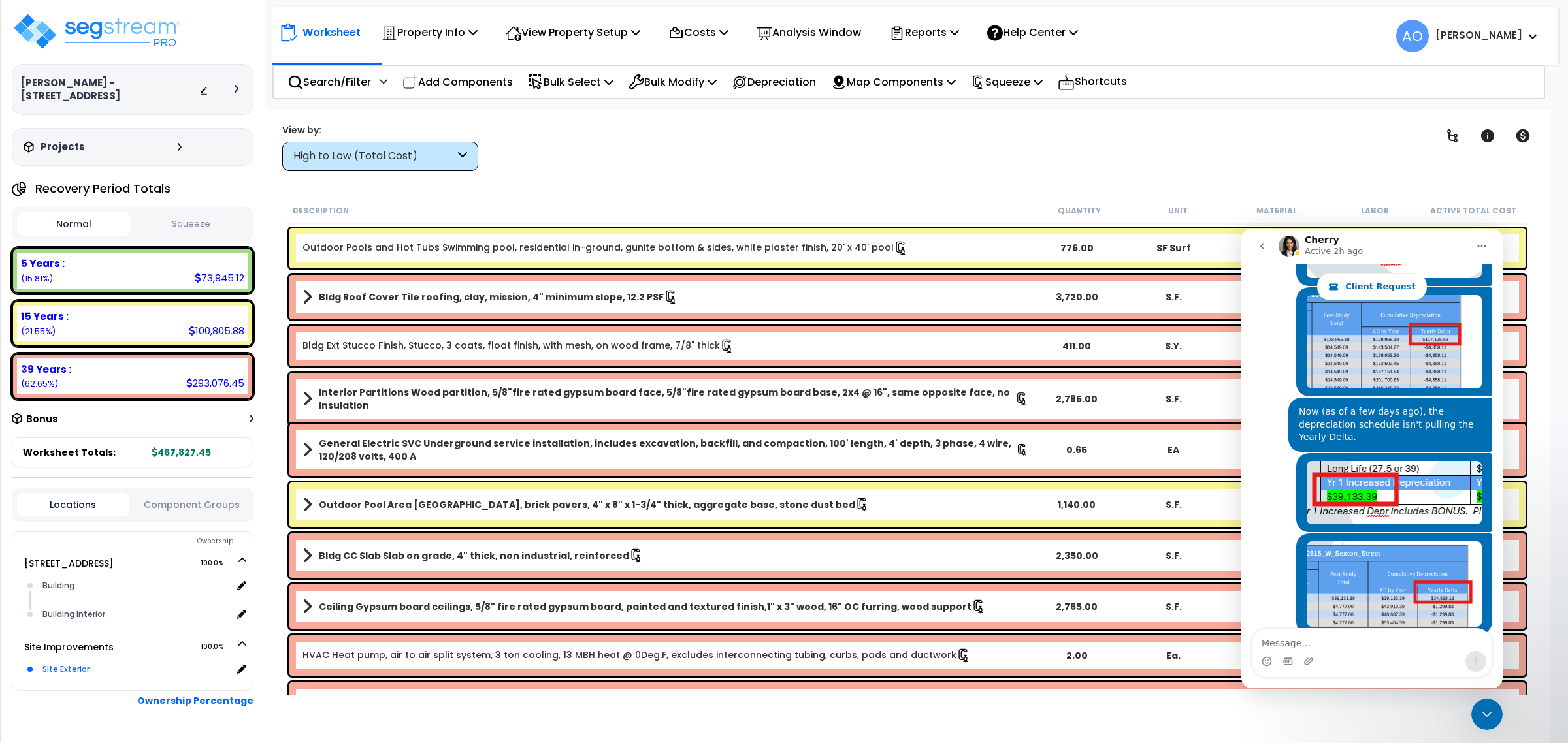
scroll to position [1555, 0]
